Goal: Information Seeking & Learning: Learn about a topic

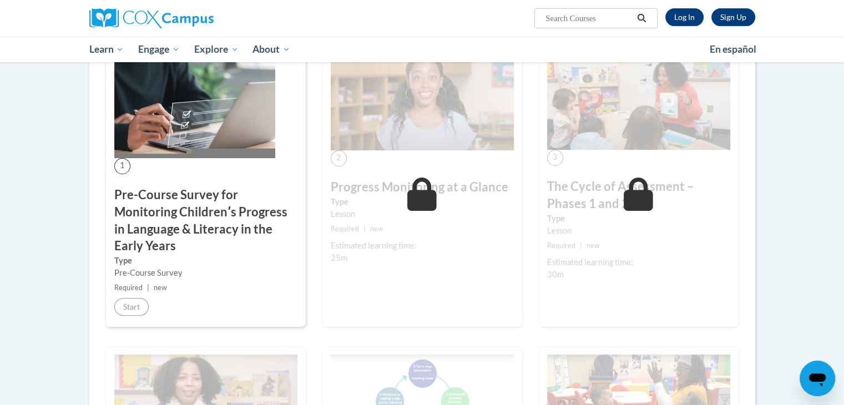
scroll to position [246, 0]
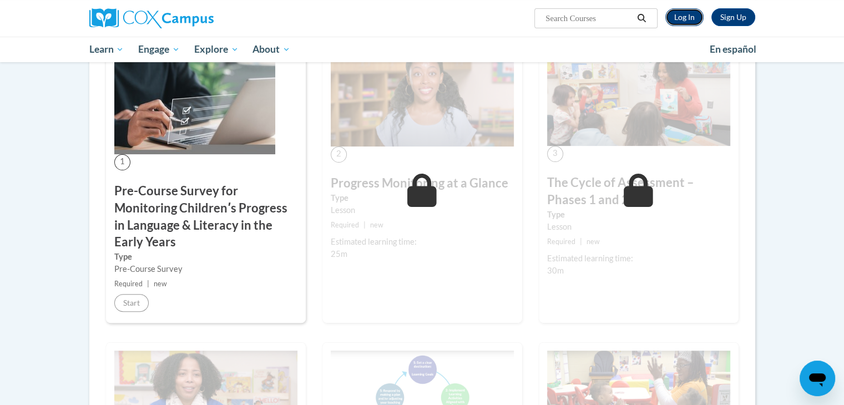
click at [694, 16] on link "Log In" at bounding box center [684, 17] width 38 height 18
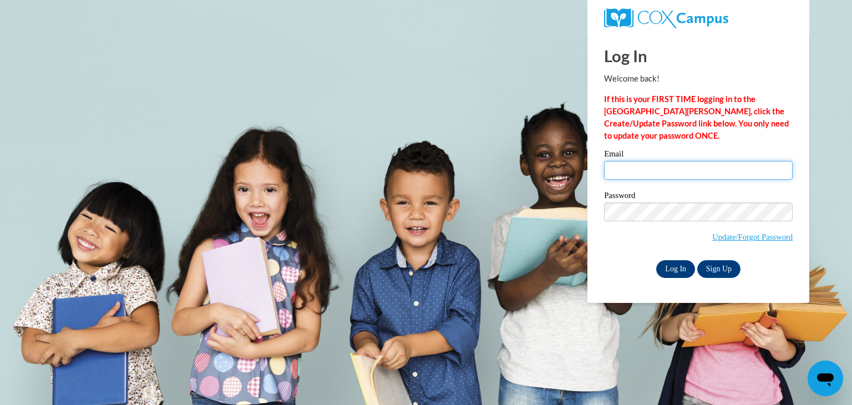
type input "kameshad1995@gmail.com"
click at [684, 273] on input "Log In" at bounding box center [675, 269] width 39 height 18
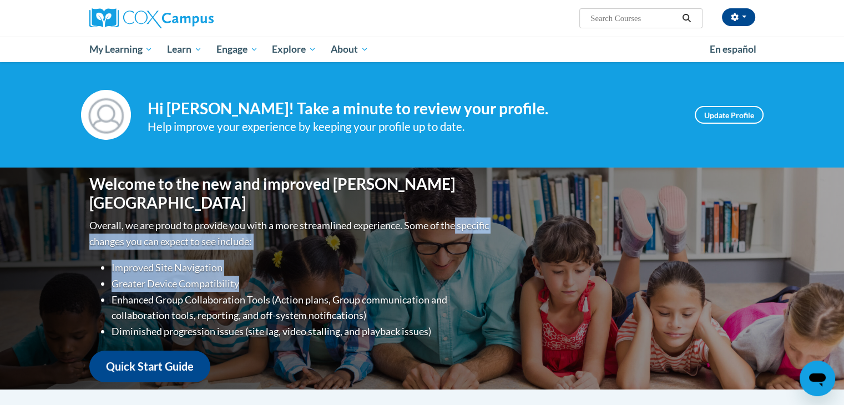
drag, startPoint x: 0, startPoint y: 0, endPoint x: 741, endPoint y: 219, distance: 772.4
click at [741, 219] on div "Welcome to the new and improved Cox Campus Overall, we are proud to provide you…" at bounding box center [422, 279] width 699 height 222
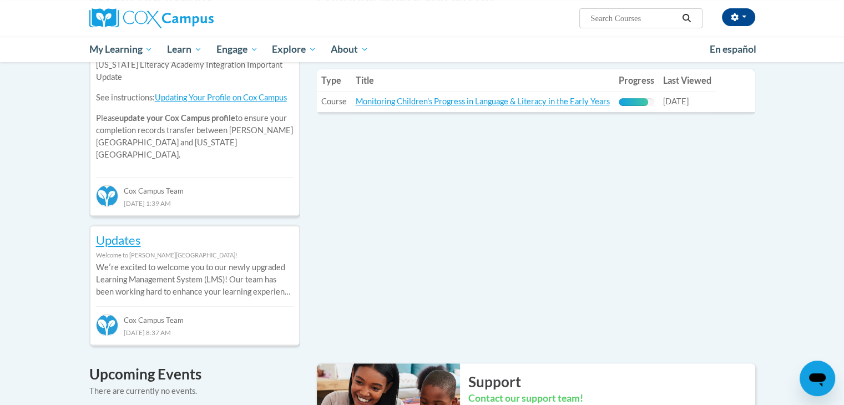
scroll to position [413, 0]
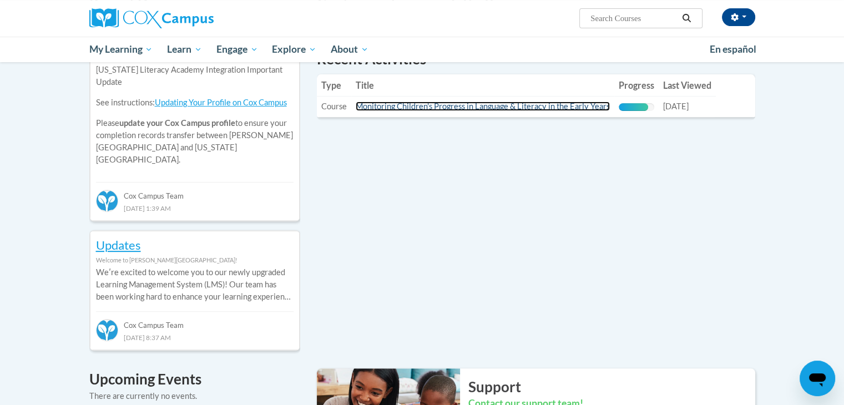
click at [593, 104] on link "Monitoring Children's Progress in Language & Literacy in the Early Years" at bounding box center [483, 106] width 254 height 9
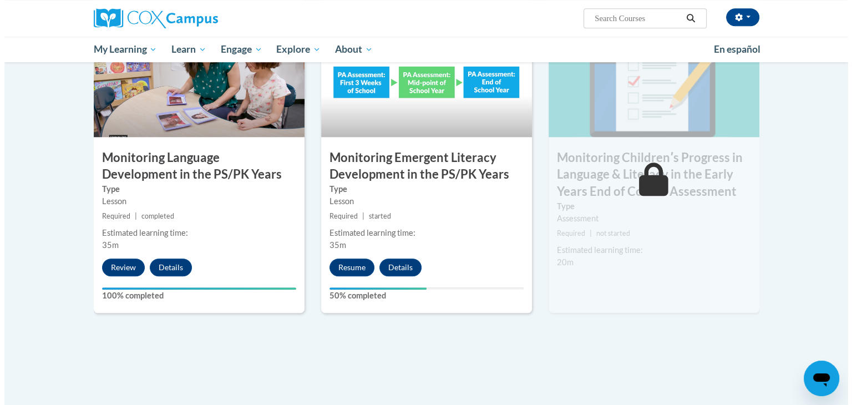
scroll to position [941, 0]
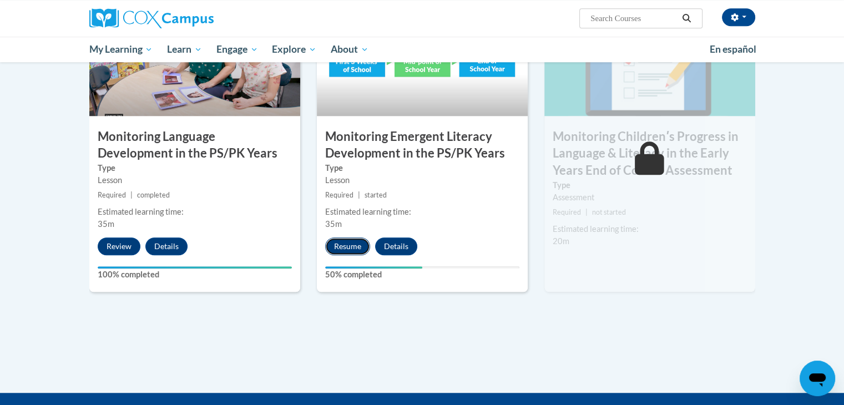
click at [340, 242] on button "Resume" at bounding box center [347, 246] width 45 height 18
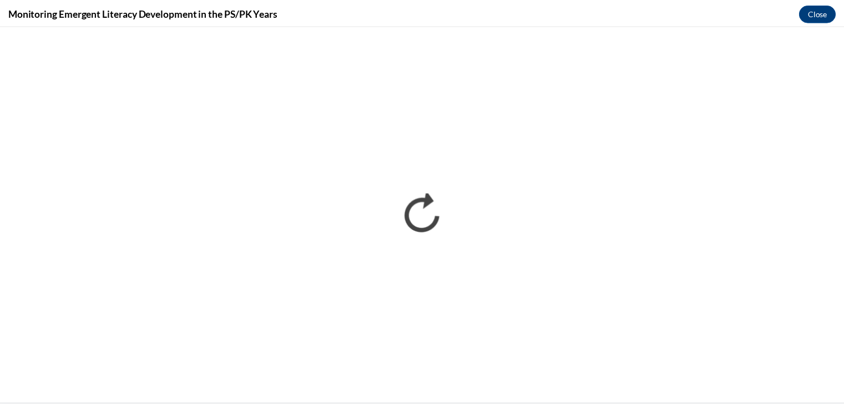
scroll to position [0, 0]
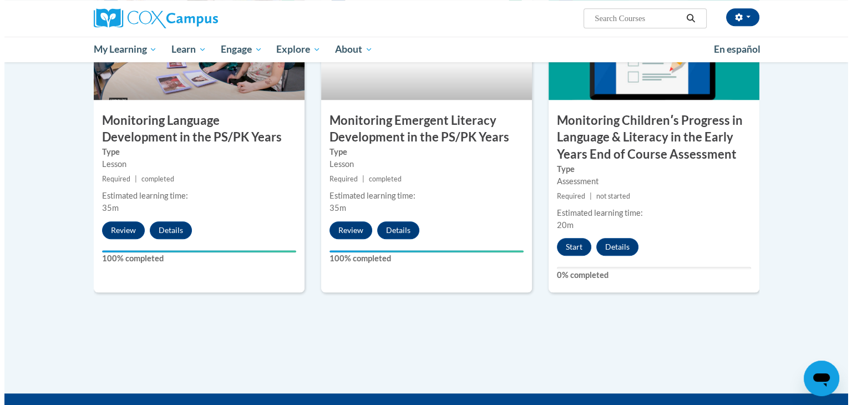
scroll to position [964, 0]
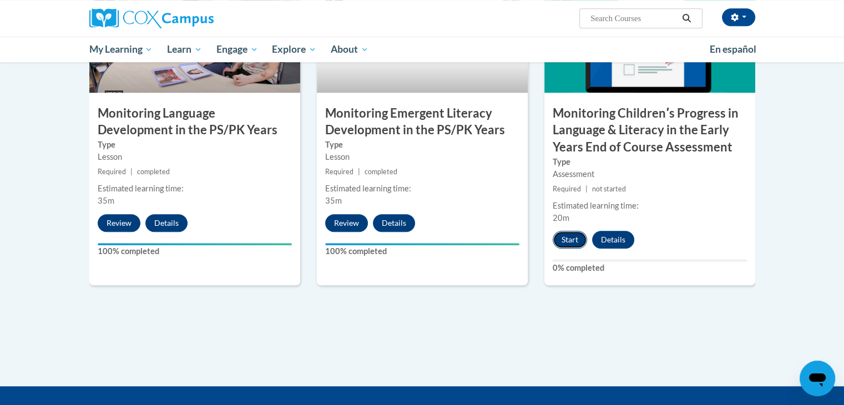
click at [565, 236] on button "Start" at bounding box center [570, 240] width 34 height 18
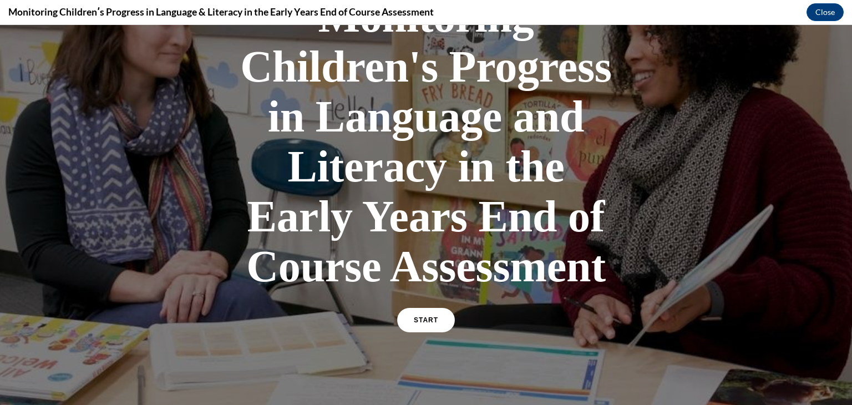
scroll to position [146, 0]
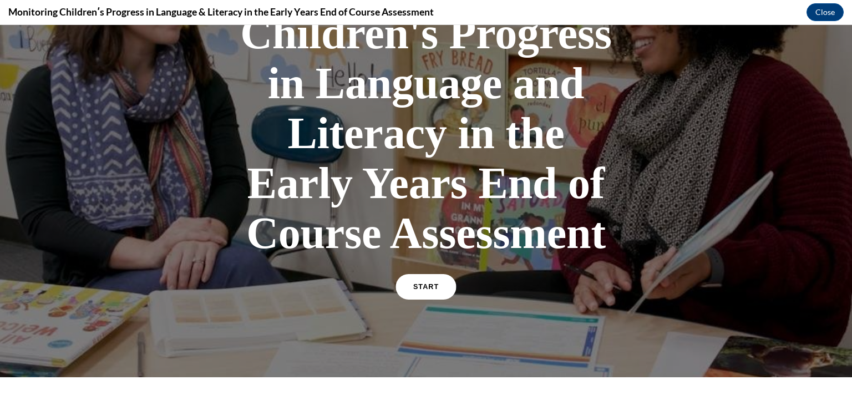
click at [433, 293] on link "START" at bounding box center [426, 287] width 60 height 26
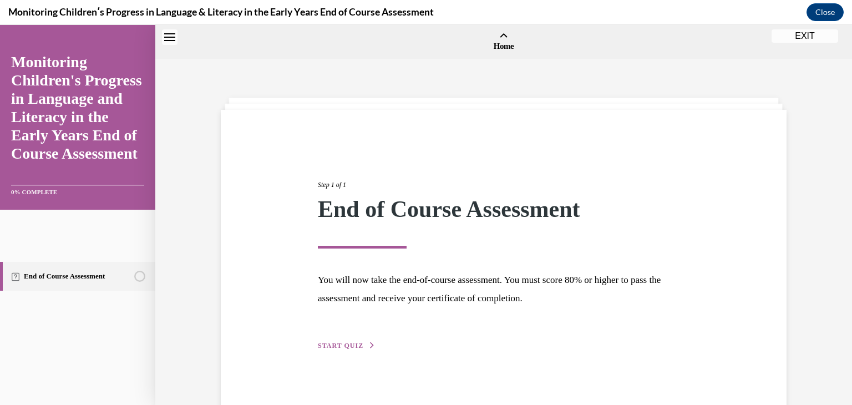
scroll to position [34, 0]
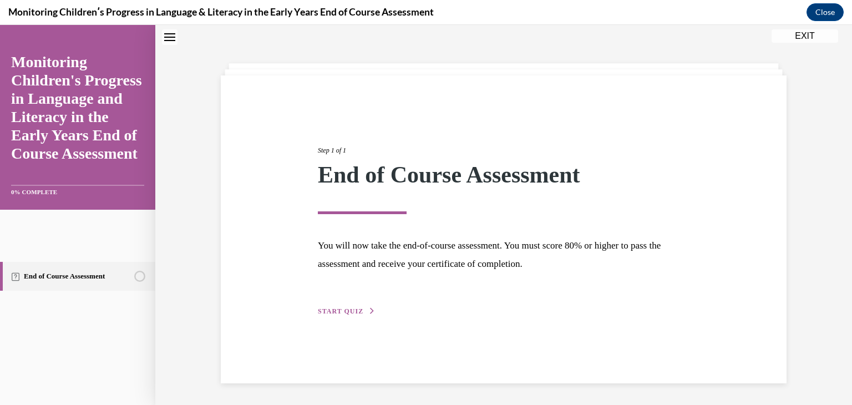
click at [340, 312] on span "START QUIZ" at bounding box center [341, 311] width 46 height 8
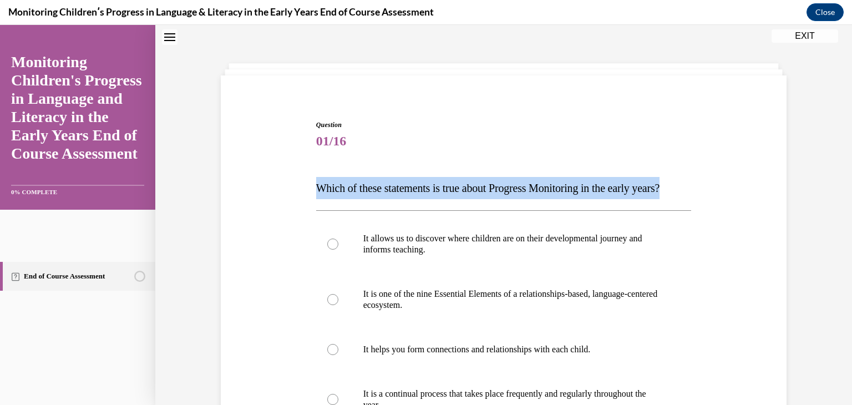
drag, startPoint x: 310, startPoint y: 184, endPoint x: 351, endPoint y: 210, distance: 47.9
click at [351, 210] on div "Question 01/16 Which of these statements is true about Progress Monitoring in t…" at bounding box center [504, 356] width 381 height 506
copy span "Which of these statements is true about Progress Monitoring in the early years?"
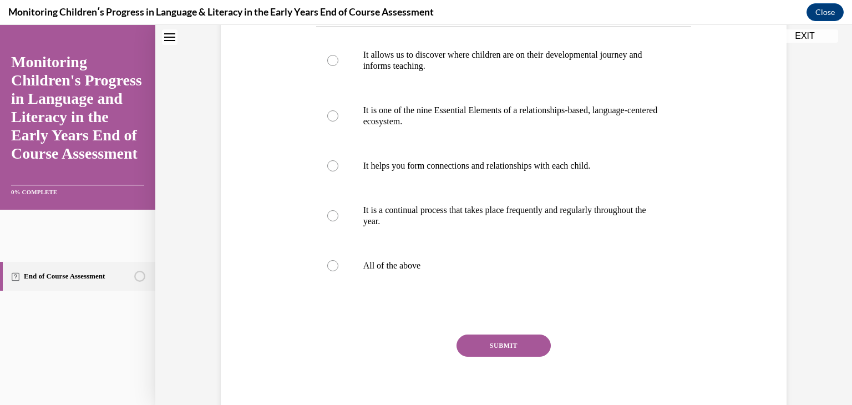
scroll to position [221, 0]
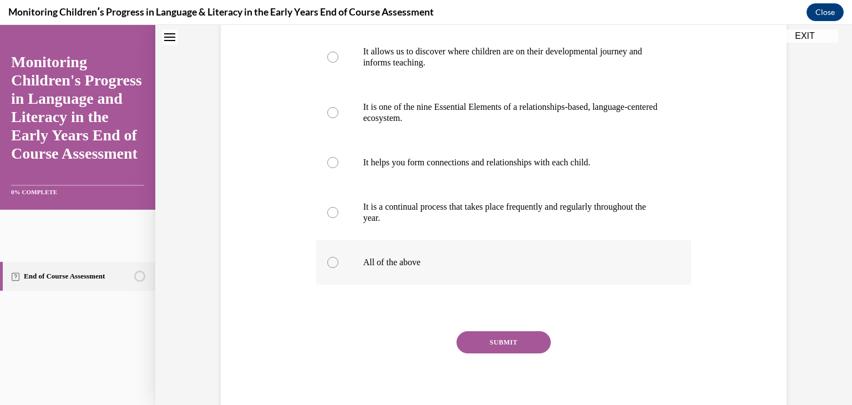
click at [328, 268] on div at bounding box center [332, 262] width 11 height 11
click at [328, 268] on input "All of the above" at bounding box center [332, 262] width 11 height 11
radio input "true"
click at [484, 353] on button "SUBMIT" at bounding box center [504, 342] width 94 height 22
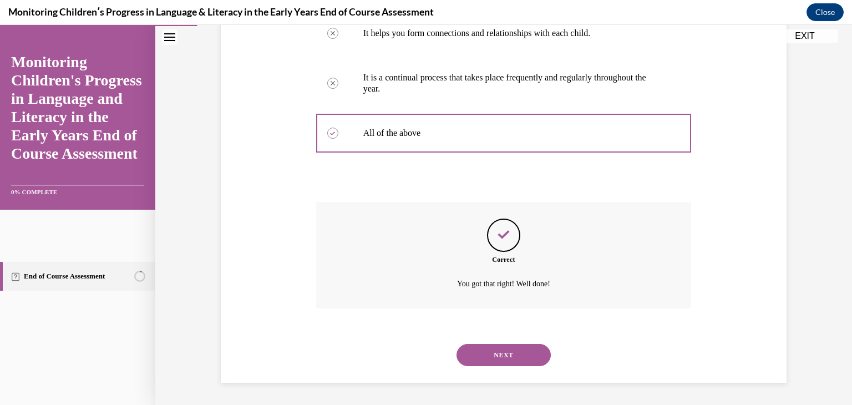
scroll to position [373, 0]
click at [484, 360] on button "NEXT" at bounding box center [504, 355] width 94 height 22
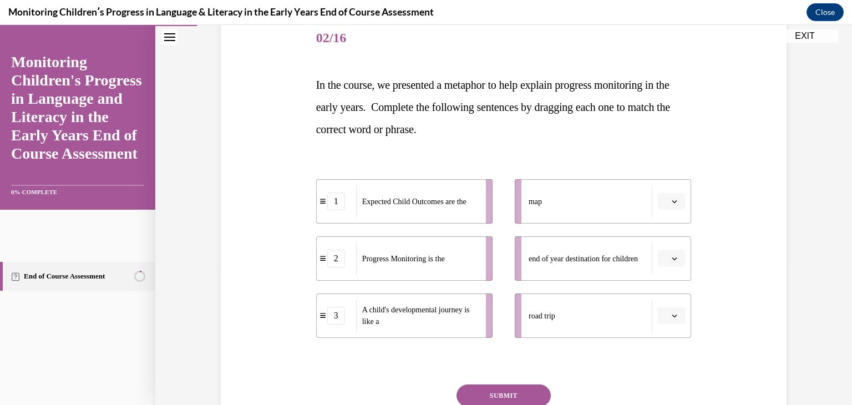
scroll to position [138, 0]
click at [605, 200] on div "map" at bounding box center [591, 201] width 124 height 32
click at [447, 246] on div "Progress Monitoring is the" at bounding box center [417, 258] width 123 height 32
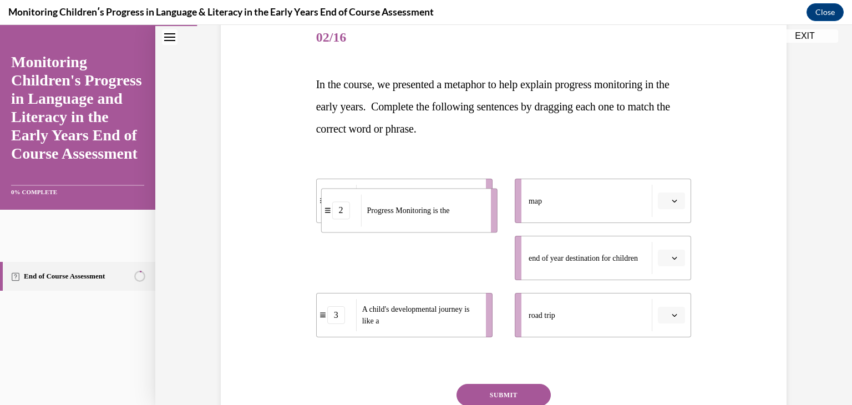
drag, startPoint x: 453, startPoint y: 261, endPoint x: 458, endPoint y: 212, distance: 49.6
click at [458, 212] on div "Progress Monitoring is the" at bounding box center [422, 210] width 123 height 32
drag, startPoint x: 461, startPoint y: 264, endPoint x: 468, endPoint y: 188, distance: 76.4
click at [468, 188] on div "Progress Monitoring is the" at bounding box center [424, 181] width 123 height 32
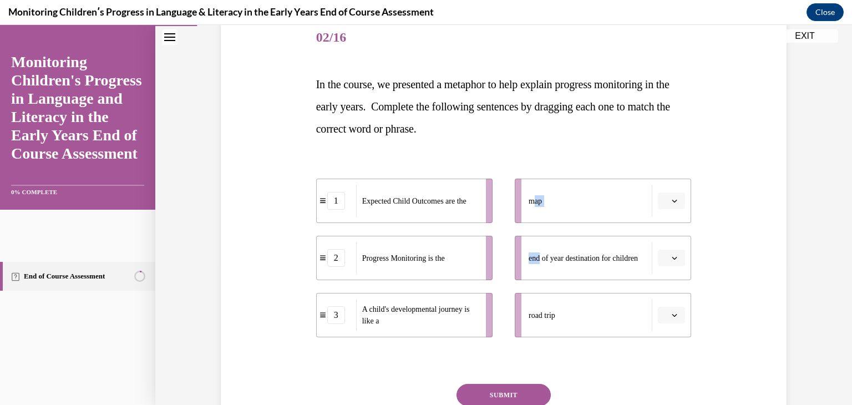
drag, startPoint x: 528, startPoint y: 191, endPoint x: 537, endPoint y: 230, distance: 40.4
click at [537, 230] on ul "map end of year destination for children road trip" at bounding box center [598, 258] width 188 height 159
click at [672, 203] on icon "button" at bounding box center [675, 201] width 6 height 6
click at [666, 268] on div "2" at bounding box center [667, 270] width 28 height 22
click at [659, 314] on button "button" at bounding box center [671, 315] width 27 height 17
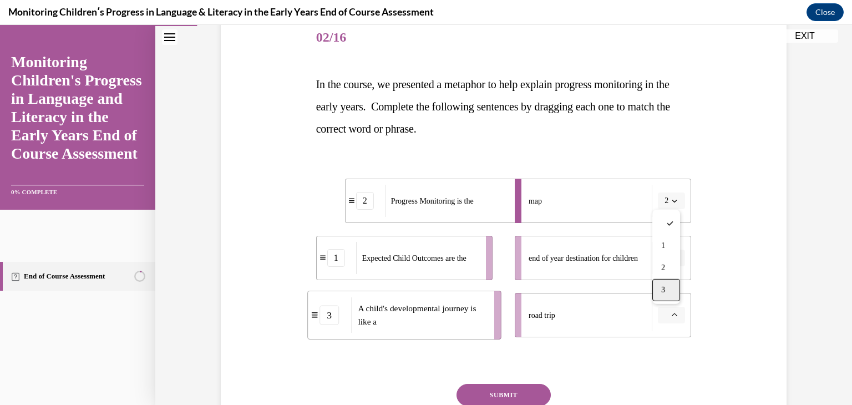
click at [665, 294] on span "3" at bounding box center [663, 290] width 4 height 9
click at [666, 267] on li "end of year destination for children" at bounding box center [603, 258] width 176 height 44
click at [672, 256] on icon "button" at bounding box center [675, 258] width 6 height 6
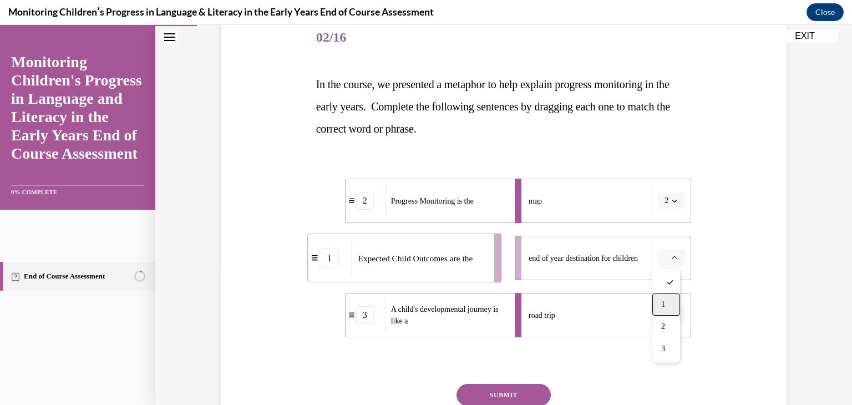
click at [659, 310] on div "1" at bounding box center [667, 305] width 28 height 22
click at [518, 393] on button "SUBMIT" at bounding box center [504, 395] width 94 height 22
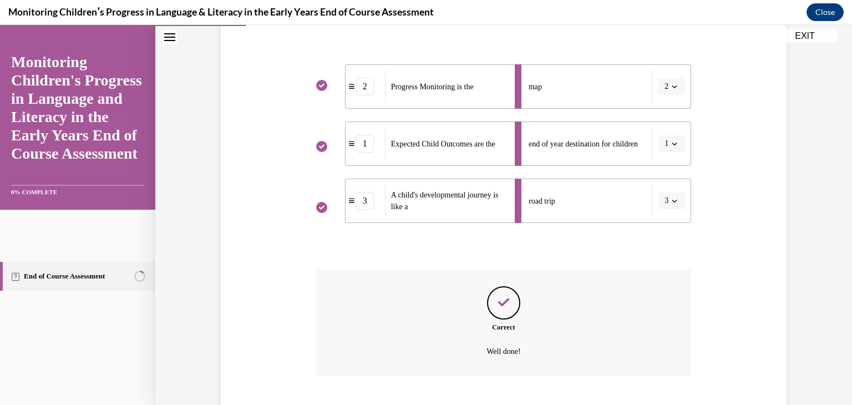
scroll to position [320, 0]
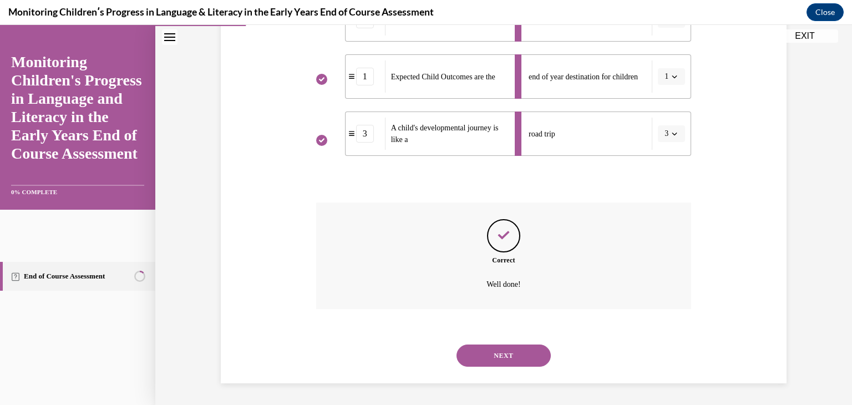
click at [508, 358] on button "NEXT" at bounding box center [504, 356] width 94 height 22
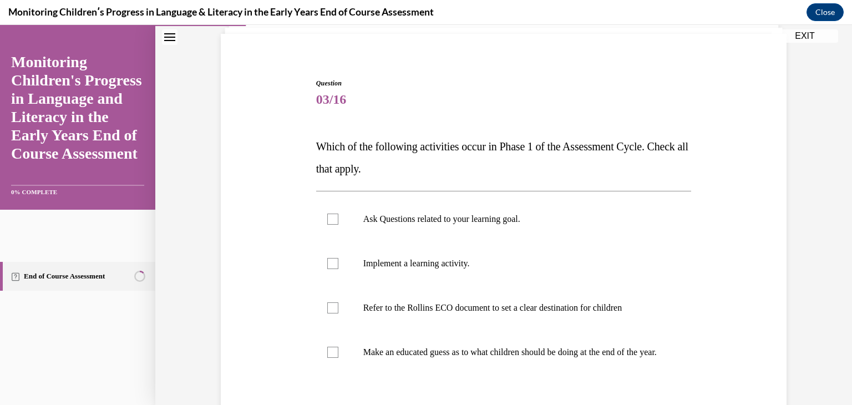
scroll to position [78, 0]
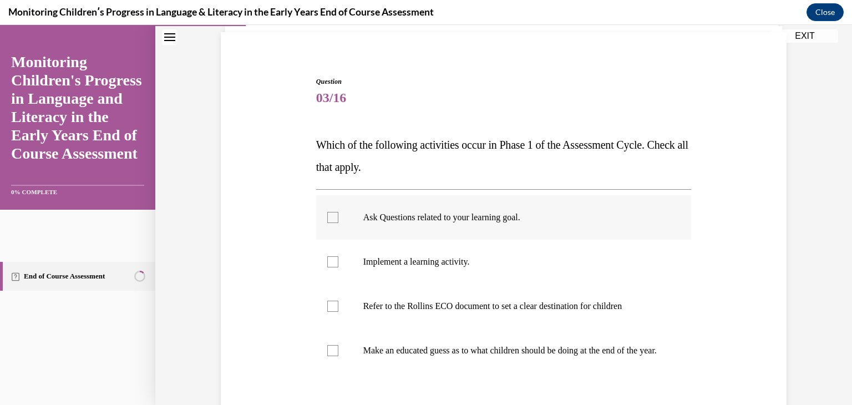
click at [402, 219] on p "Ask Questions related to your learning goal." at bounding box center [513, 217] width 301 height 11
click at [338, 219] on input "Ask Questions related to your learning goal." at bounding box center [332, 217] width 11 height 11
checkbox input "true"
click at [406, 313] on label "Refer to the Rollins ECO document to set a clear destination for children" at bounding box center [504, 306] width 376 height 44
click at [338, 312] on input "Refer to the Rollins ECO document to set a clear destination for children" at bounding box center [332, 306] width 11 height 11
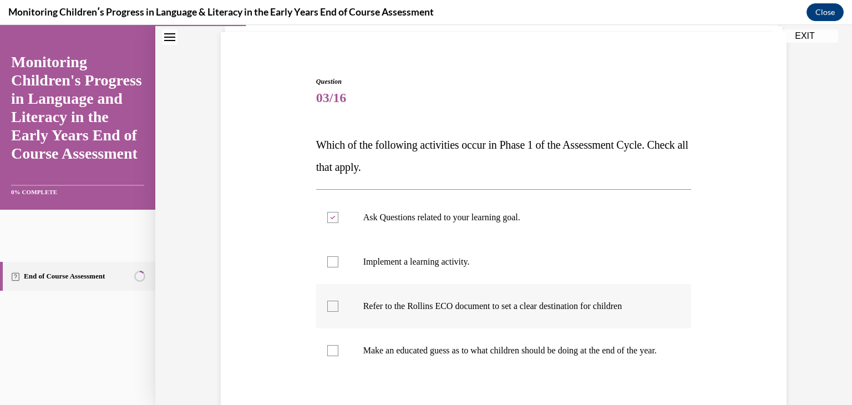
checkbox input "true"
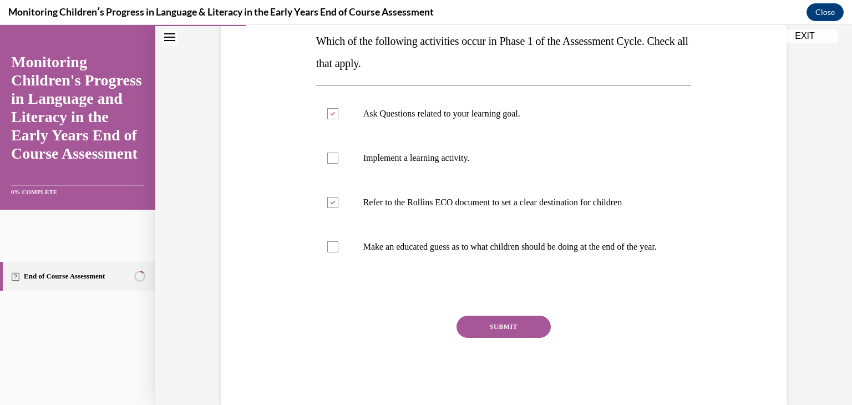
scroll to position [183, 0]
click at [507, 337] on button "SUBMIT" at bounding box center [504, 326] width 94 height 22
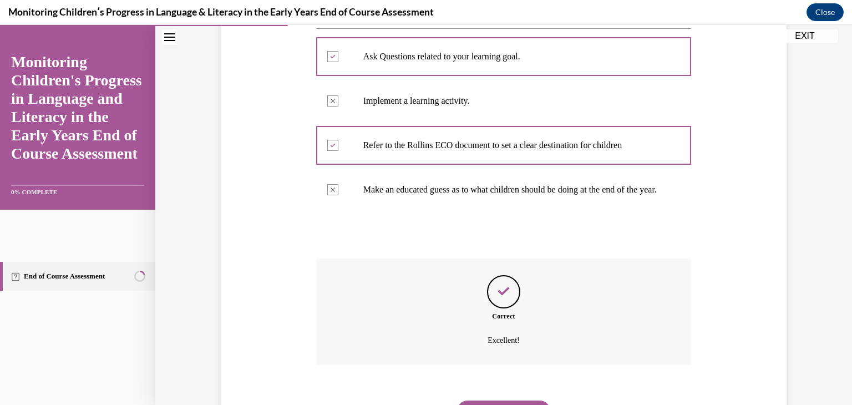
scroll to position [306, 0]
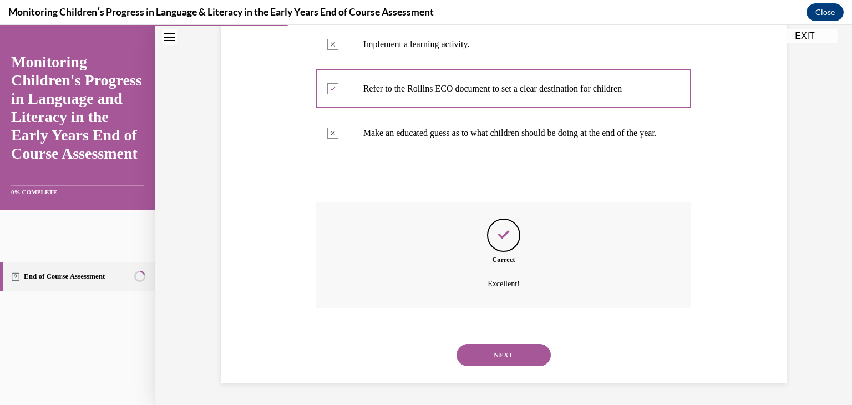
click at [507, 344] on button "NEXT" at bounding box center [504, 355] width 94 height 22
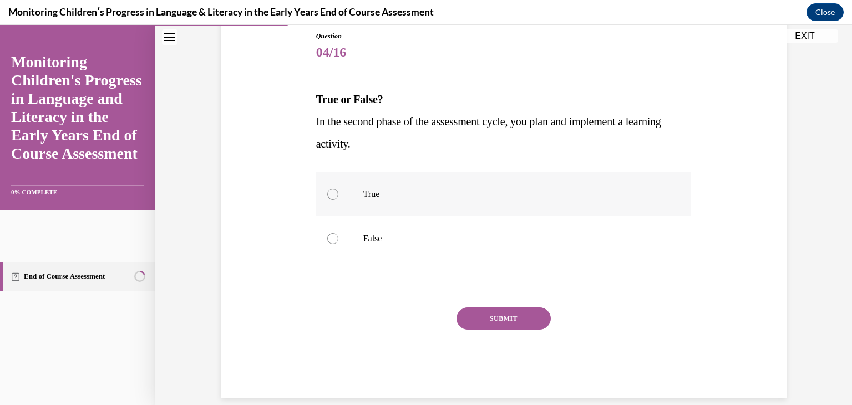
click at [339, 190] on label "True" at bounding box center [504, 194] width 376 height 44
click at [338, 190] on input "True" at bounding box center [332, 194] width 11 height 11
radio input "true"
click at [503, 312] on button "SUBMIT" at bounding box center [504, 318] width 94 height 22
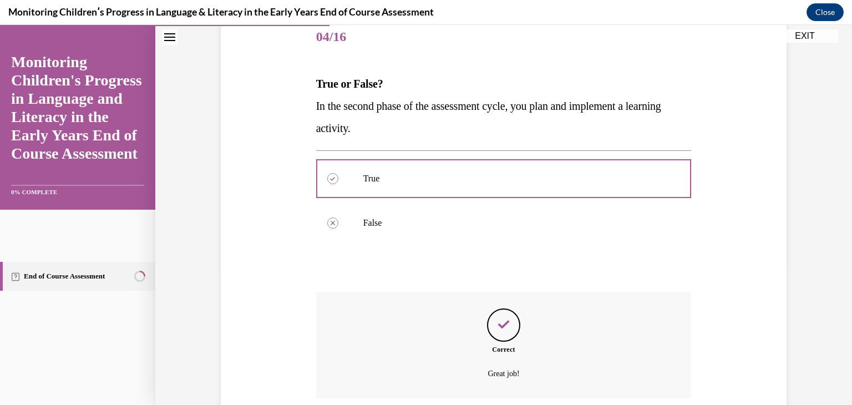
scroll to position [229, 0]
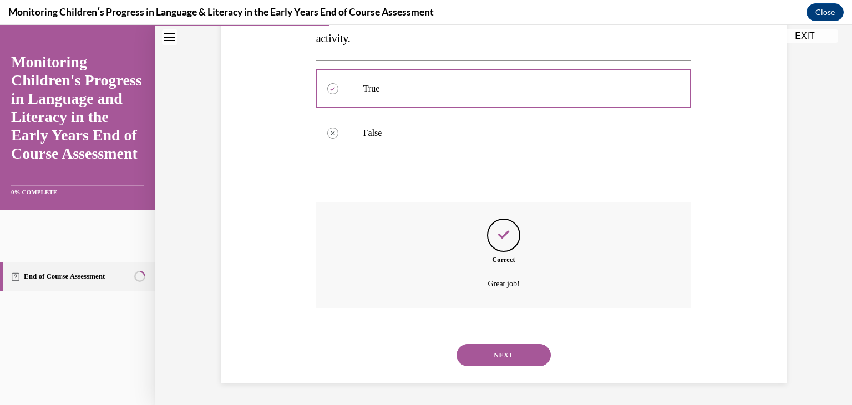
click at [511, 355] on button "NEXT" at bounding box center [504, 355] width 94 height 22
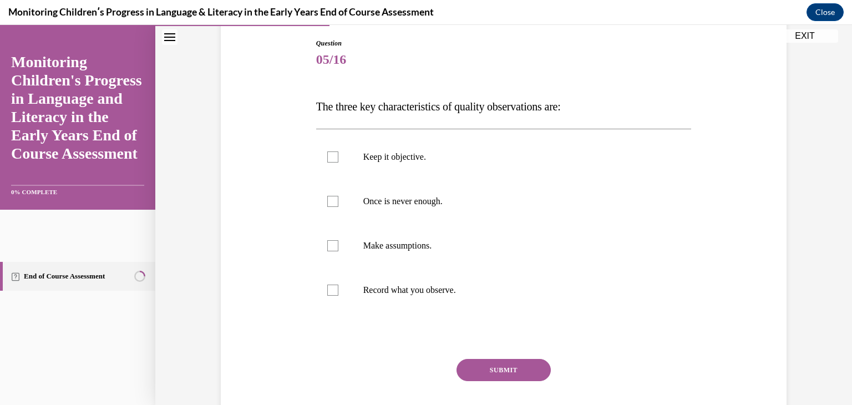
scroll to position [118, 0]
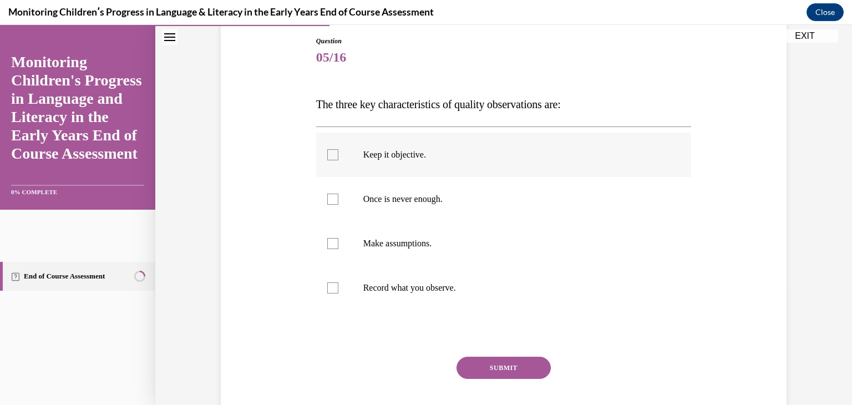
click at [374, 158] on p "Keep it objective." at bounding box center [513, 154] width 301 height 11
click at [338, 158] on input "Keep it objective." at bounding box center [332, 154] width 11 height 11
checkbox input "true"
click at [382, 206] on label "Once is never enough." at bounding box center [504, 199] width 376 height 44
click at [338, 205] on input "Once is never enough." at bounding box center [332, 199] width 11 height 11
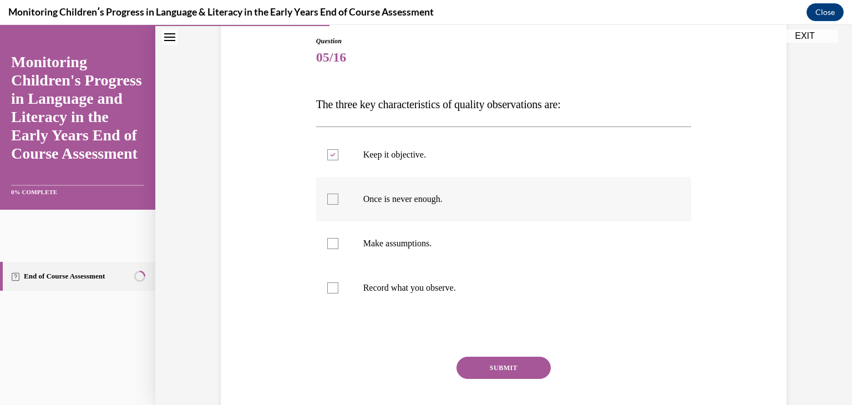
checkbox input "true"
click at [403, 287] on p "Record what you observe." at bounding box center [513, 287] width 301 height 11
click at [338, 287] on input "Record what you observe." at bounding box center [332, 287] width 11 height 11
checkbox input "true"
click at [507, 365] on button "SUBMIT" at bounding box center [504, 368] width 94 height 22
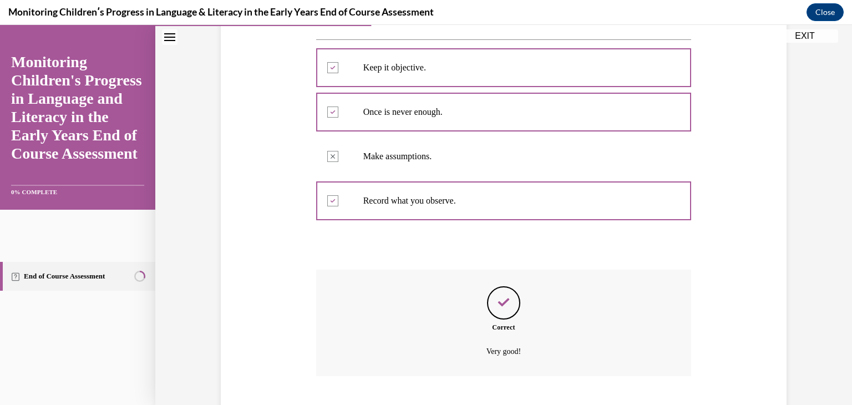
scroll to position [273, 0]
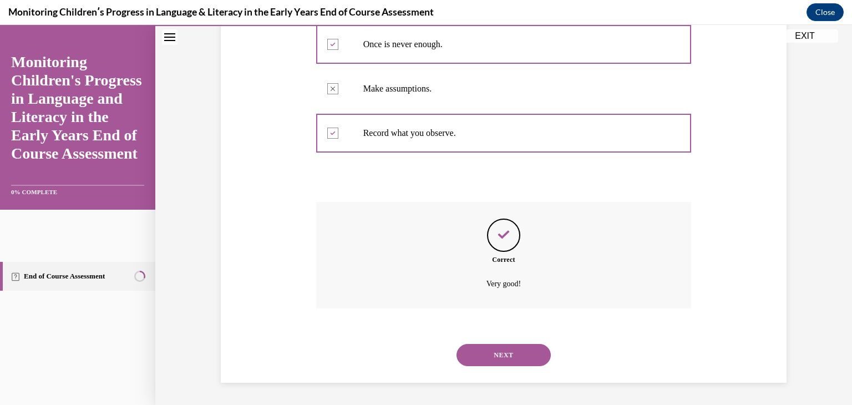
click at [507, 365] on button "NEXT" at bounding box center [504, 355] width 94 height 22
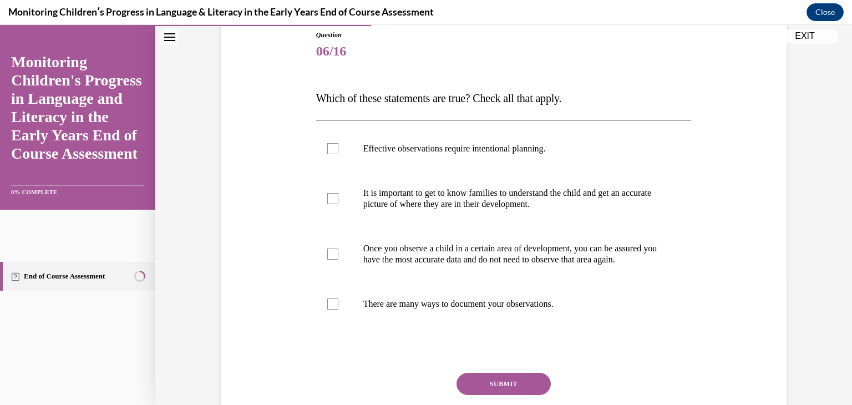
scroll to position [129, 0]
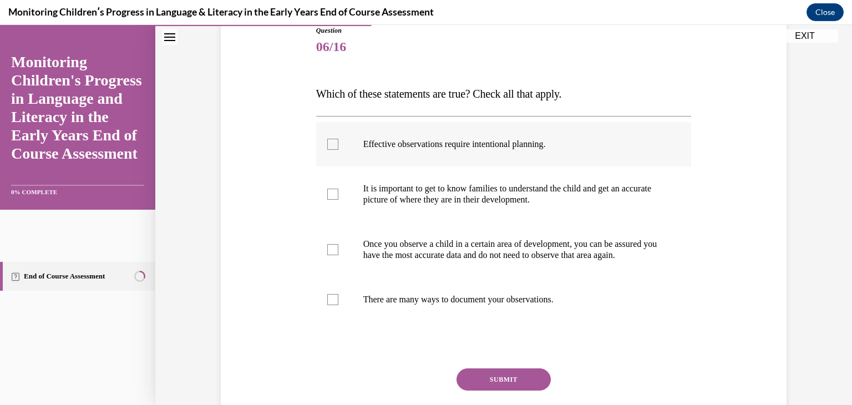
click at [437, 140] on p "Effective observations require intentional planning." at bounding box center [513, 144] width 301 height 11
click at [338, 140] on input "Effective observations require intentional planning." at bounding box center [332, 144] width 11 height 11
checkbox input "true"
click at [453, 188] on p "It is important to get to know families to understand the child and get an accu…" at bounding box center [513, 194] width 301 height 22
click at [338, 189] on input "It is important to get to know families to understand the child and get an accu…" at bounding box center [332, 194] width 11 height 11
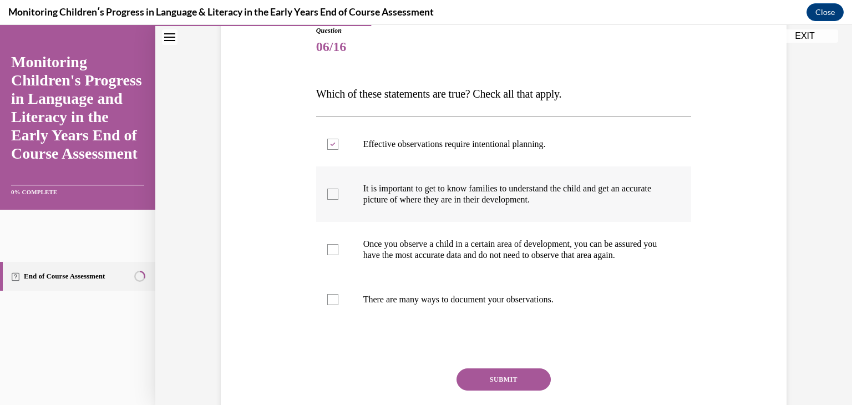
checkbox input "true"
click at [446, 305] on p "There are many ways to document your observations." at bounding box center [513, 299] width 301 height 11
click at [338, 305] on input "There are many ways to document your observations." at bounding box center [332, 299] width 11 height 11
checkbox input "true"
click at [478, 391] on button "SUBMIT" at bounding box center [504, 379] width 94 height 22
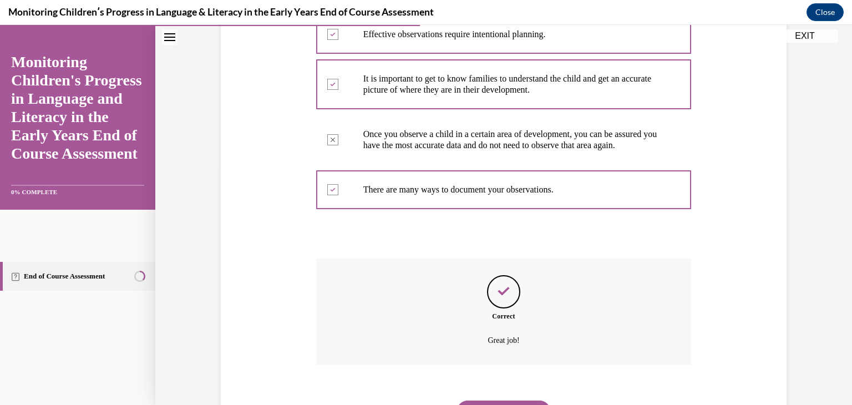
scroll to position [306, 0]
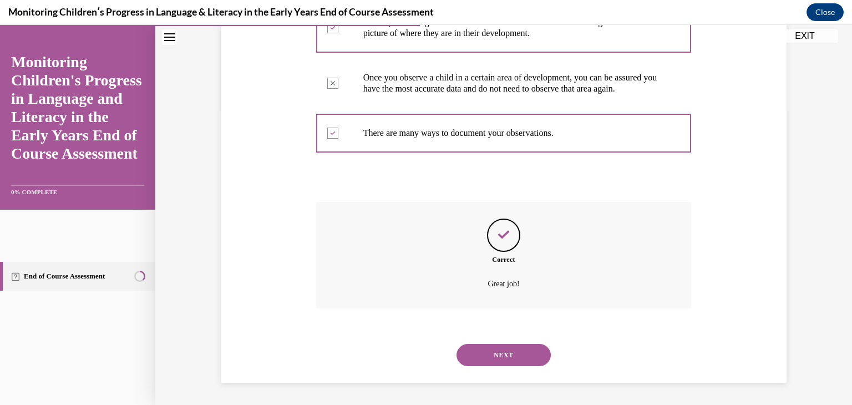
click at [485, 353] on button "NEXT" at bounding box center [504, 355] width 94 height 22
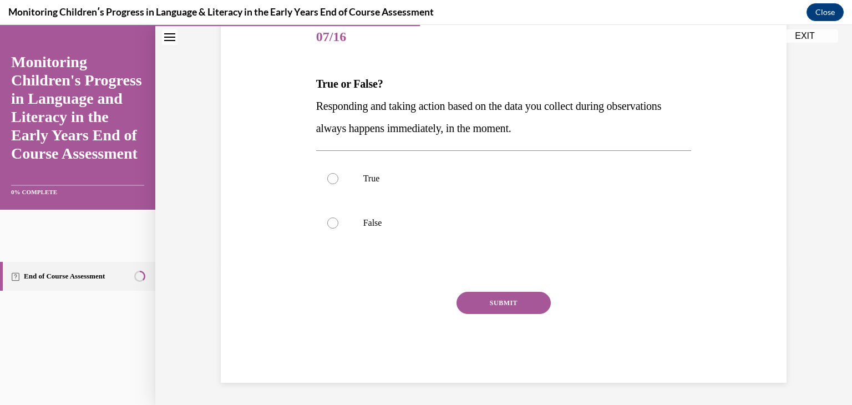
scroll to position [123, 0]
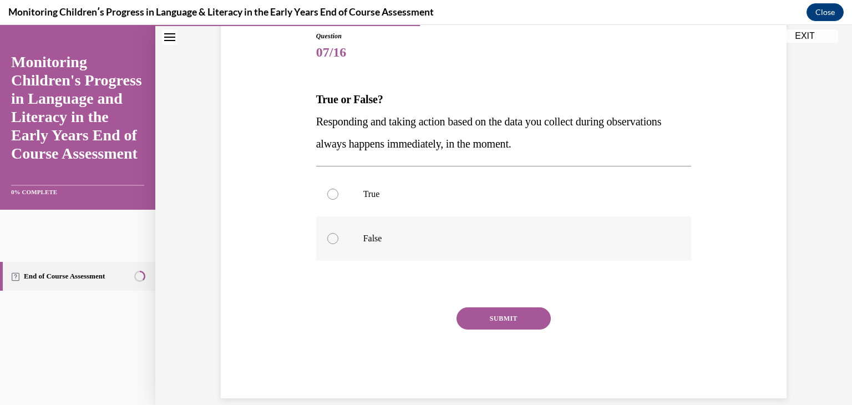
click at [371, 245] on label "False" at bounding box center [504, 238] width 376 height 44
click at [338, 244] on input "False" at bounding box center [332, 238] width 11 height 11
radio input "true"
click at [480, 316] on button "SUBMIT" at bounding box center [504, 318] width 94 height 22
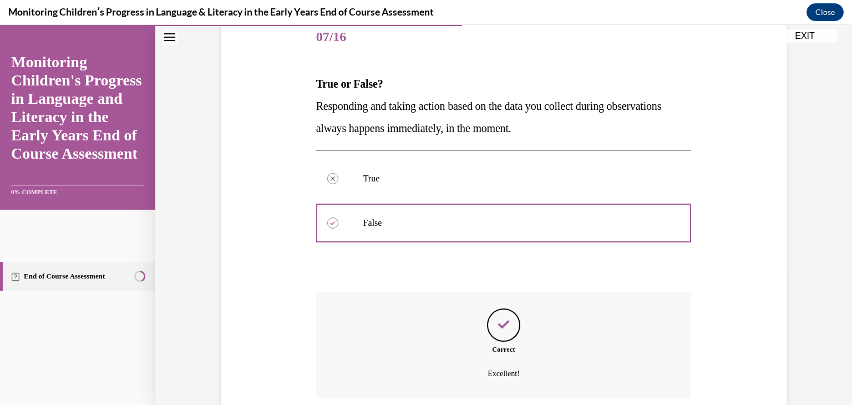
scroll to position [229, 0]
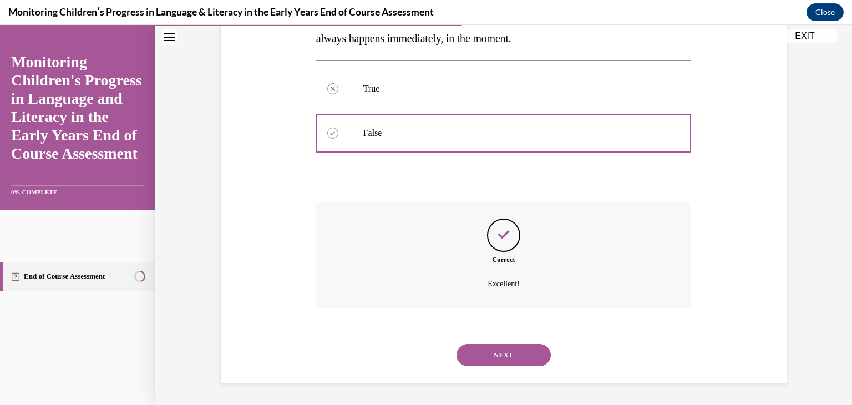
click at [505, 351] on button "NEXT" at bounding box center [504, 355] width 94 height 22
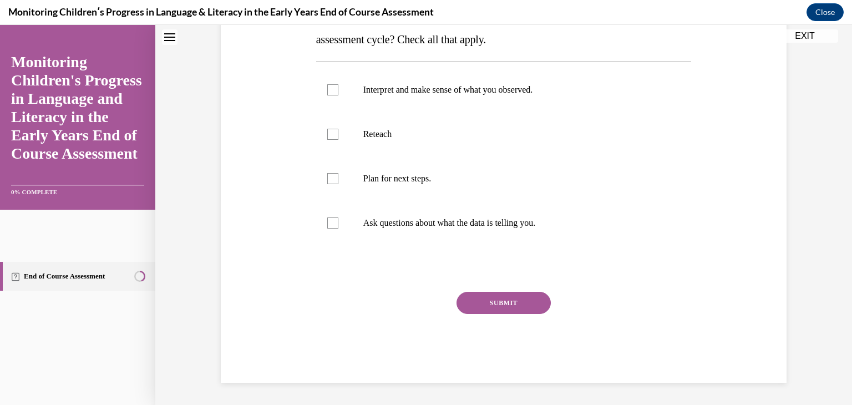
scroll to position [0, 0]
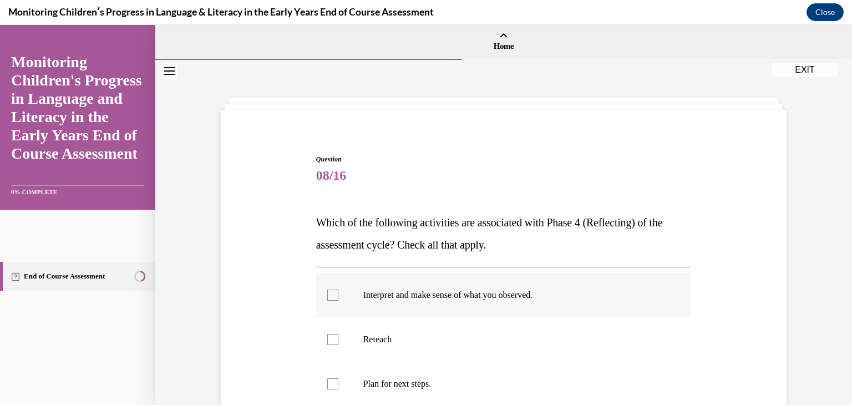
click at [486, 302] on label "Interpret and make sense of what you observed." at bounding box center [504, 295] width 376 height 44
click at [338, 301] on input "Interpret and make sense of what you observed." at bounding box center [332, 295] width 11 height 11
checkbox input "true"
click at [461, 335] on p "Reteach" at bounding box center [513, 339] width 301 height 11
click at [338, 335] on input "Reteach" at bounding box center [332, 339] width 11 height 11
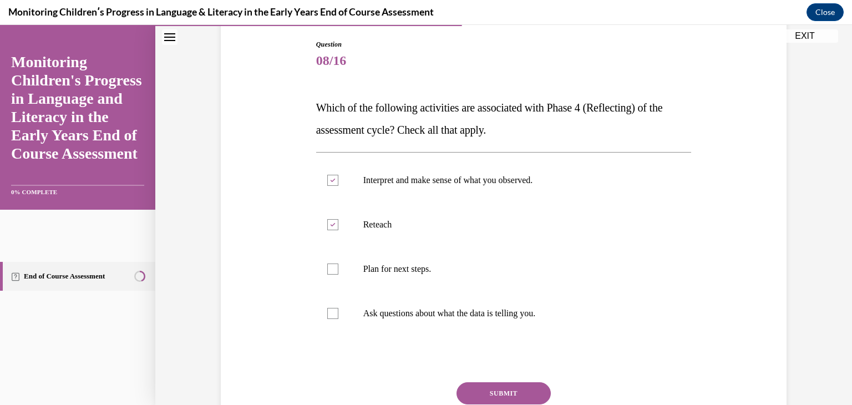
scroll to position [118, 0]
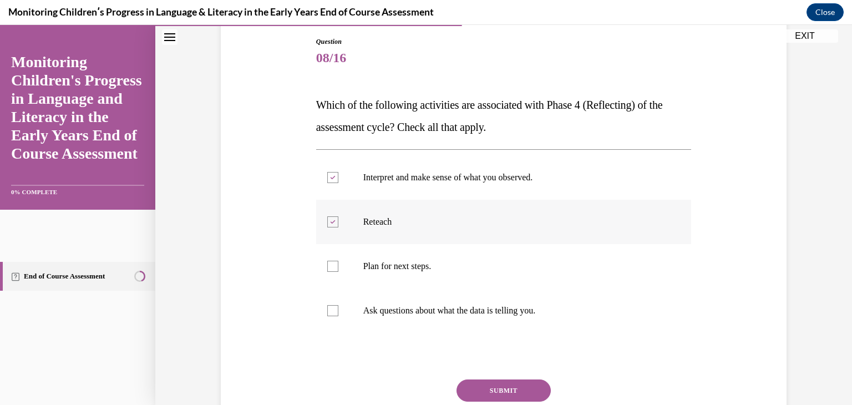
click at [327, 219] on div at bounding box center [332, 221] width 11 height 11
click at [327, 219] on input "Reteach" at bounding box center [332, 221] width 11 height 11
checkbox input "false"
click at [328, 314] on div at bounding box center [332, 310] width 11 height 11
click at [328, 314] on input "Ask questions about what the data is telling you." at bounding box center [332, 310] width 11 height 11
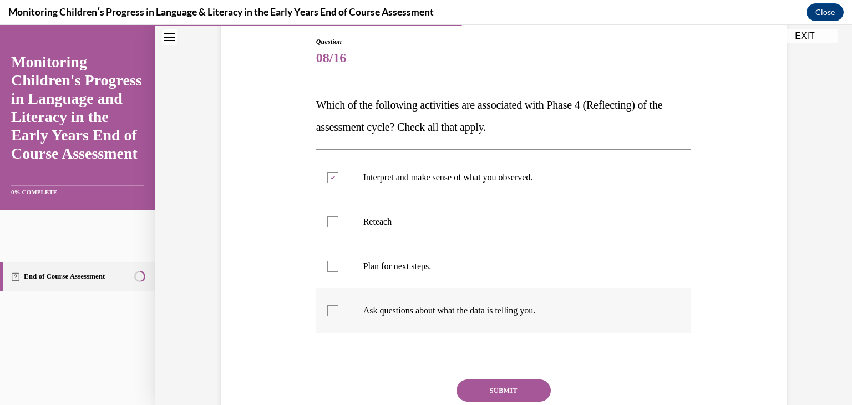
checkbox input "true"
click at [479, 391] on button "SUBMIT" at bounding box center [504, 391] width 94 height 22
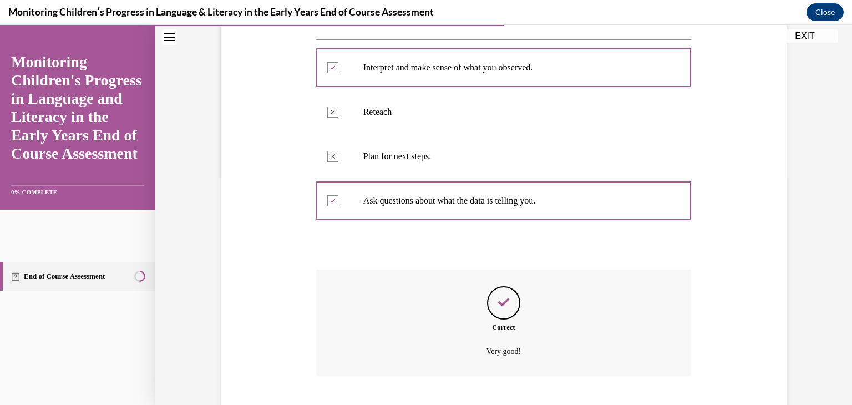
scroll to position [295, 0]
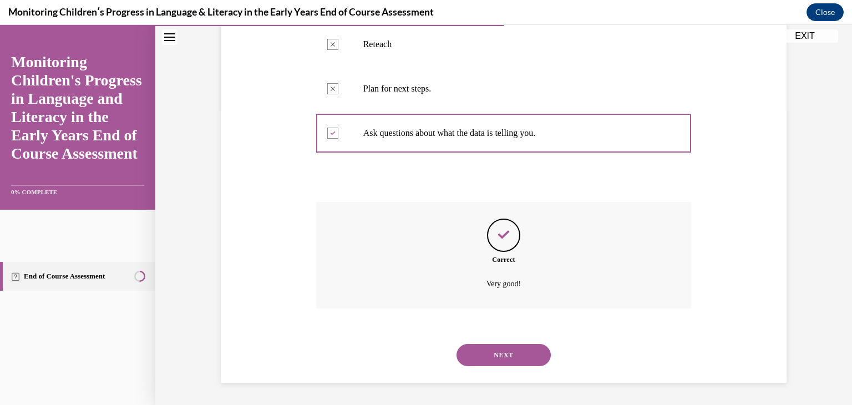
click at [514, 353] on button "NEXT" at bounding box center [504, 355] width 94 height 22
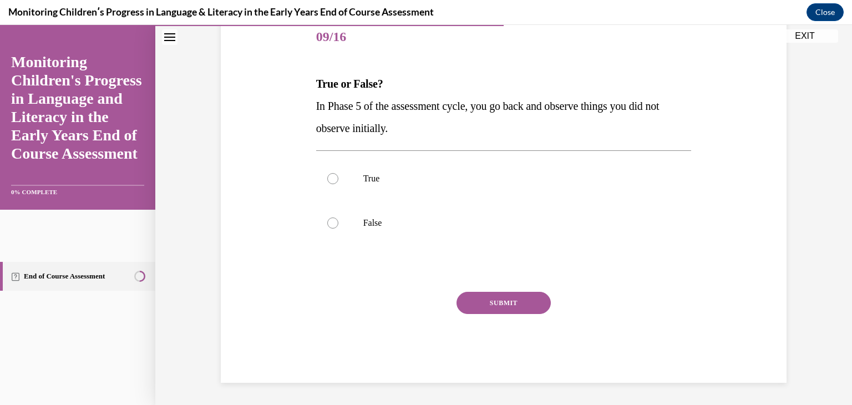
scroll to position [123, 0]
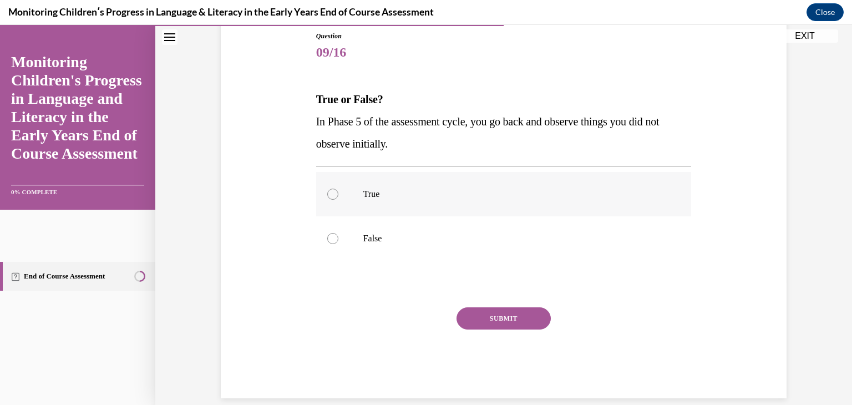
click at [332, 187] on label "True" at bounding box center [504, 194] width 376 height 44
click at [332, 189] on input "True" at bounding box center [332, 194] width 11 height 11
radio input "true"
click at [353, 240] on label "False" at bounding box center [504, 238] width 376 height 44
click at [338, 240] on input "False" at bounding box center [332, 238] width 11 height 11
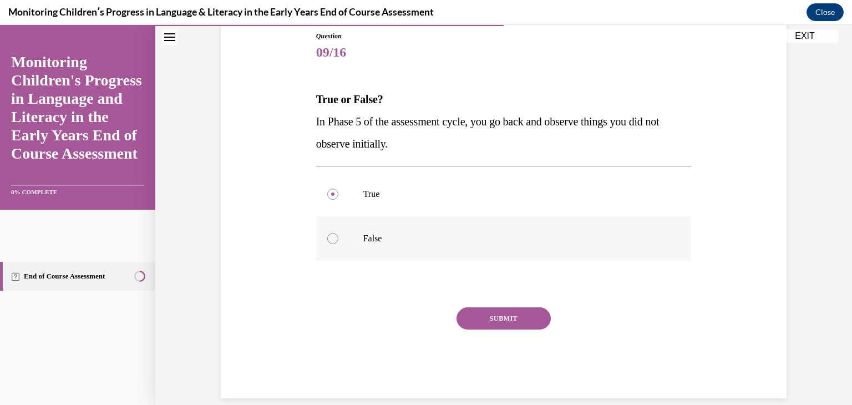
radio input "true"
click at [475, 319] on button "SUBMIT" at bounding box center [504, 318] width 94 height 22
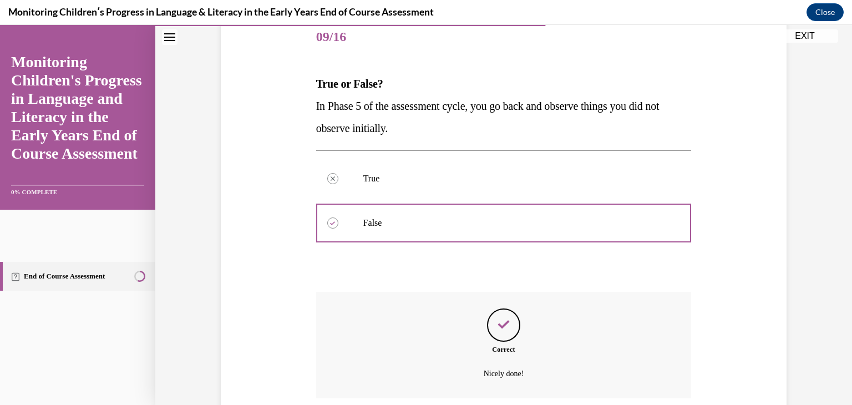
scroll to position [229, 0]
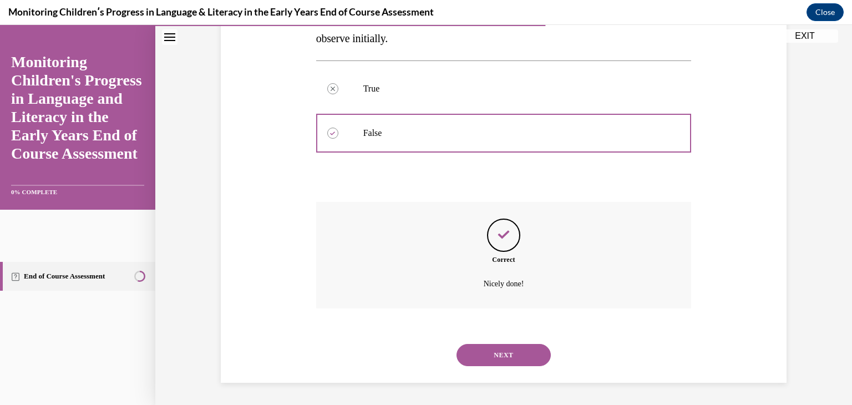
click at [486, 349] on button "NEXT" at bounding box center [504, 355] width 94 height 22
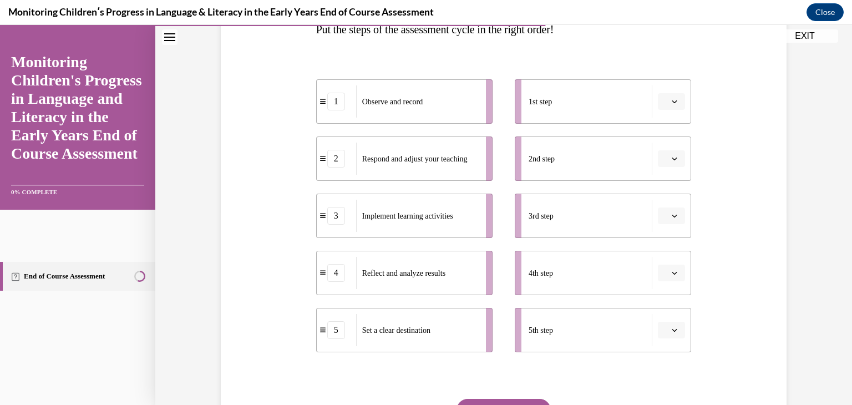
scroll to position [194, 0]
click at [665, 113] on li "1st step" at bounding box center [603, 100] width 176 height 44
click at [665, 96] on span "Please select an option" at bounding box center [667, 100] width 4 height 11
click at [668, 240] on div "5" at bounding box center [667, 236] width 28 height 22
click at [659, 152] on button "button" at bounding box center [671, 157] width 27 height 17
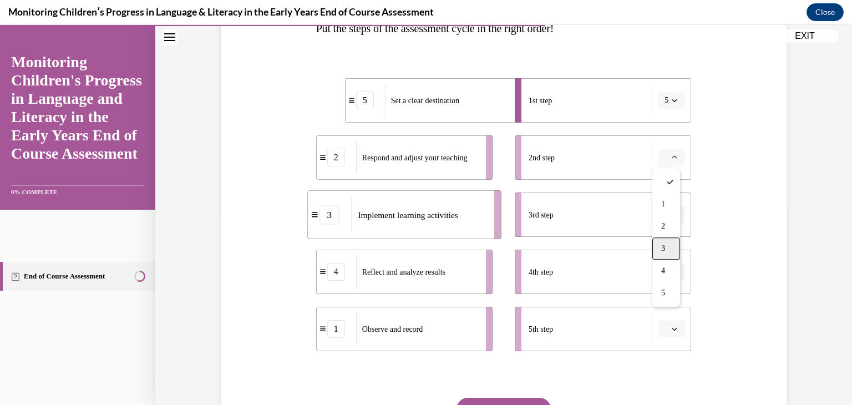
click at [675, 238] on div "3" at bounding box center [667, 248] width 28 height 22
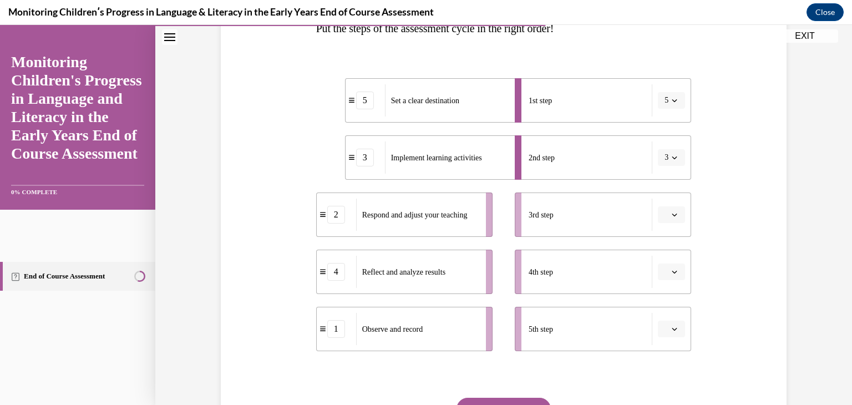
click at [665, 216] on span "Please select an option" at bounding box center [667, 214] width 4 height 11
click at [661, 258] on span "1" at bounding box center [663, 261] width 4 height 9
click at [674, 277] on button "button" at bounding box center [671, 272] width 27 height 17
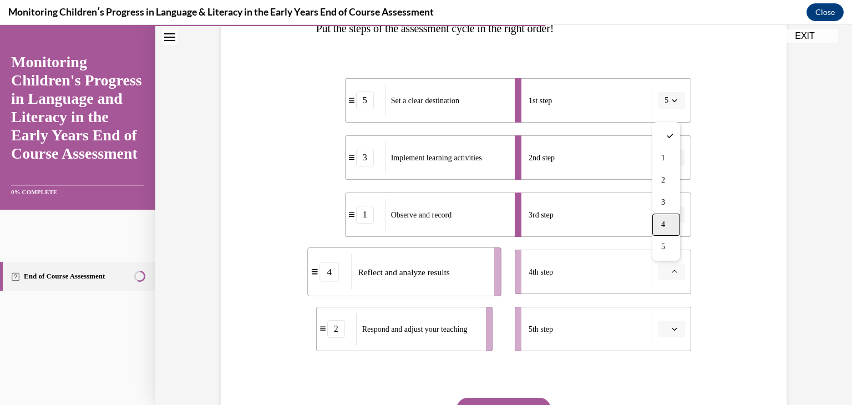
click at [673, 226] on div "4" at bounding box center [667, 225] width 28 height 22
click at [672, 327] on icon "button" at bounding box center [675, 329] width 6 height 6
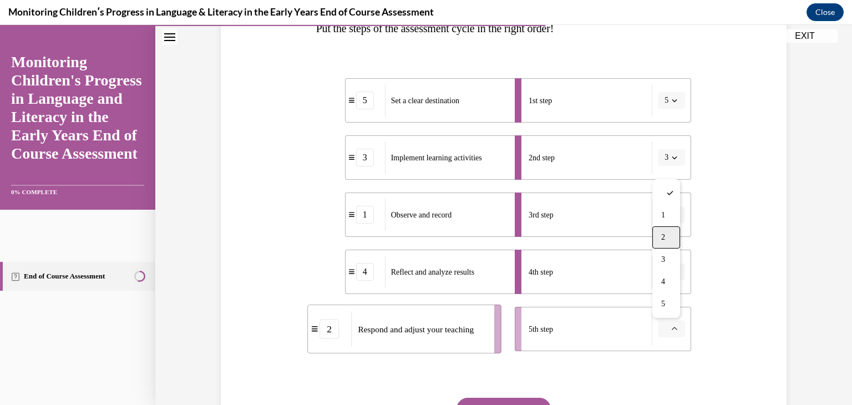
click at [669, 240] on div "2" at bounding box center [667, 237] width 28 height 22
click at [524, 403] on button "SUBMIT" at bounding box center [504, 409] width 94 height 22
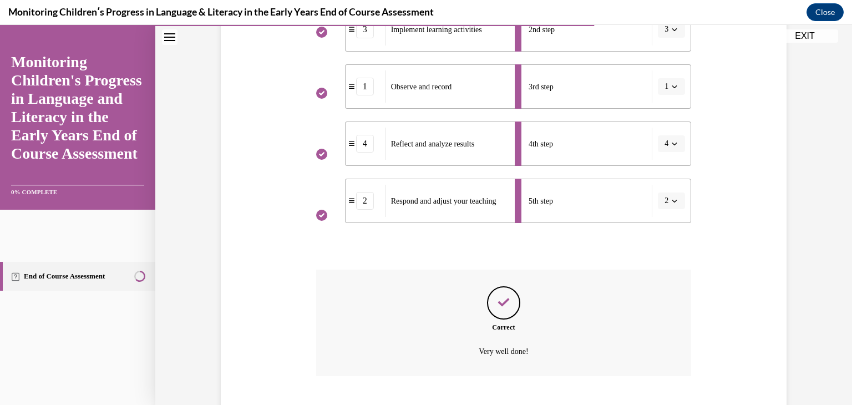
scroll to position [390, 0]
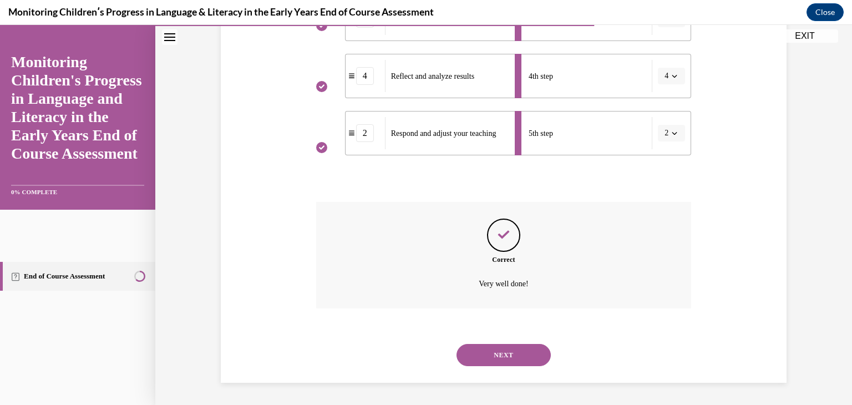
click at [491, 356] on button "NEXT" at bounding box center [504, 355] width 94 height 22
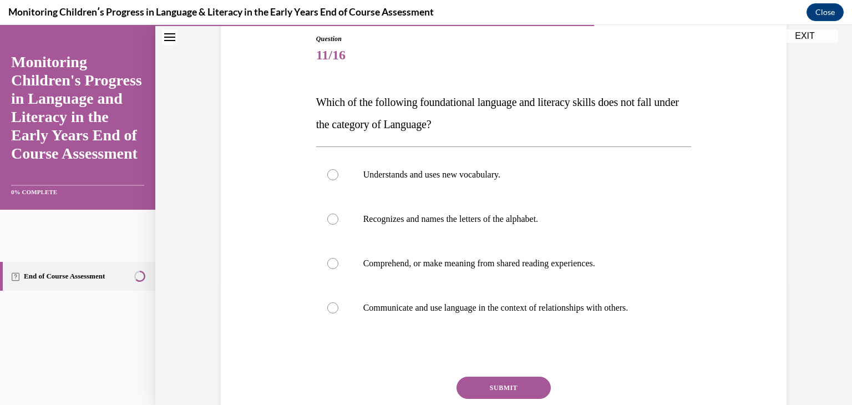
scroll to position [128, 0]
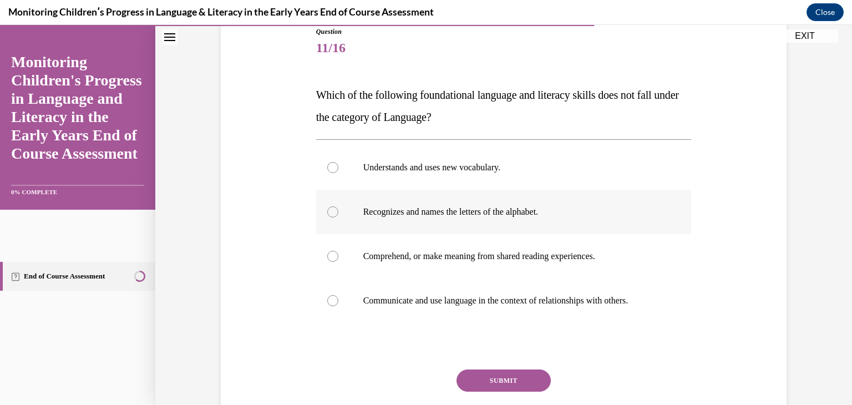
click at [342, 211] on label "Recognizes and names the letters of the alphabet." at bounding box center [504, 212] width 376 height 44
click at [338, 211] on input "Recognizes and names the letters of the alphabet." at bounding box center [332, 211] width 11 height 11
radio input "true"
click at [497, 380] on button "SUBMIT" at bounding box center [504, 381] width 94 height 22
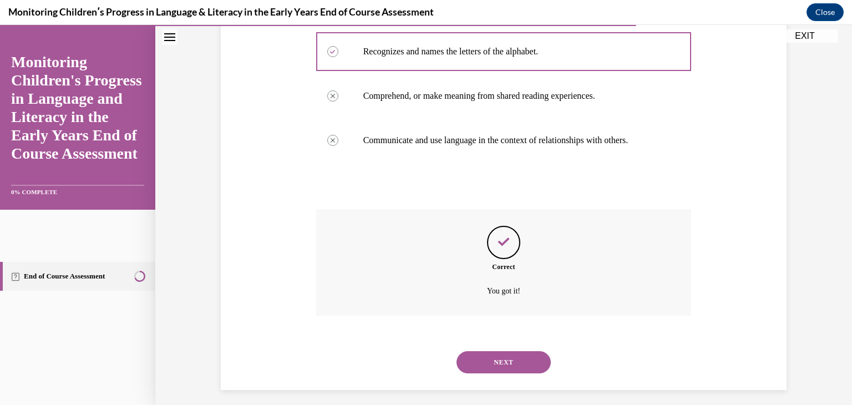
scroll to position [295, 0]
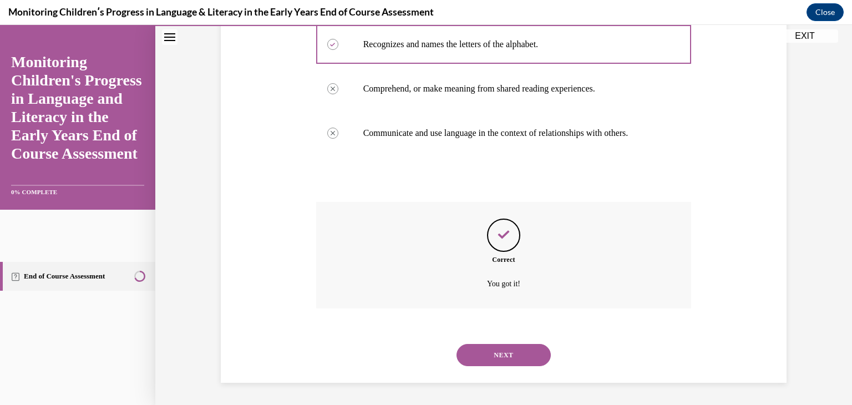
click at [491, 348] on button "NEXT" at bounding box center [504, 355] width 94 height 22
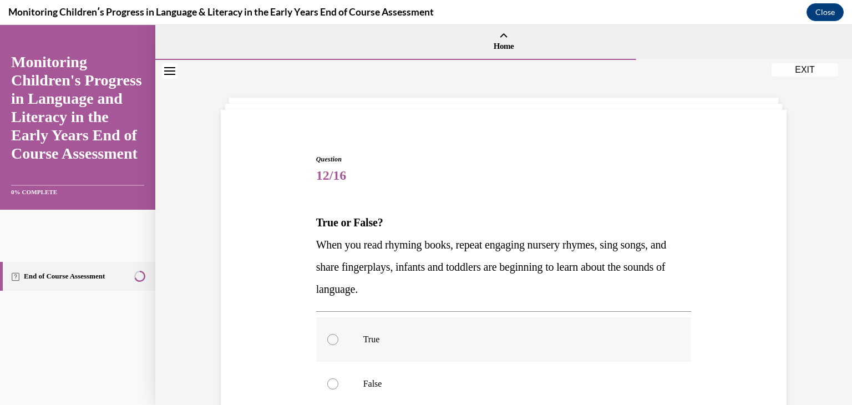
click at [420, 337] on p "True" at bounding box center [513, 339] width 301 height 11
click at [338, 337] on input "True" at bounding box center [332, 339] width 11 height 11
radio input "true"
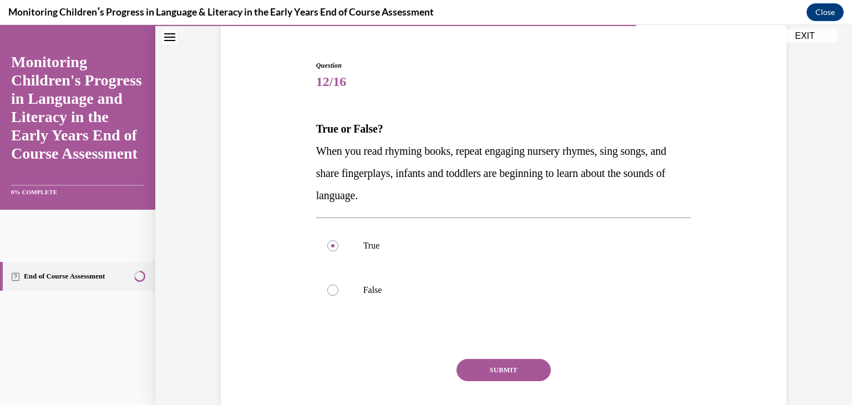
scroll to position [112, 0]
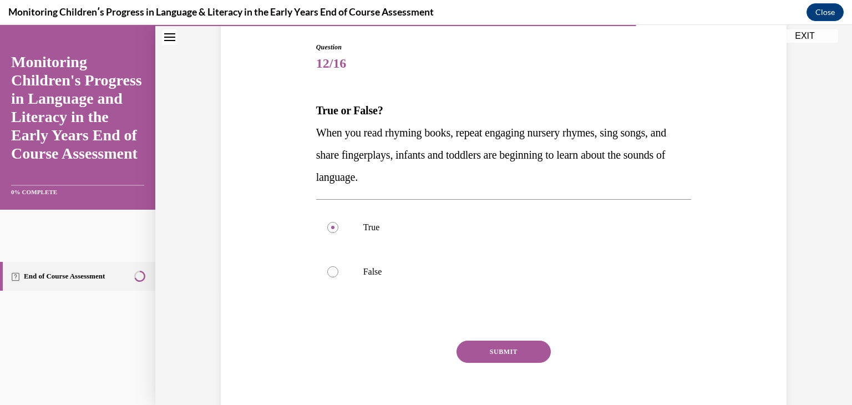
click at [528, 347] on button "SUBMIT" at bounding box center [504, 352] width 94 height 22
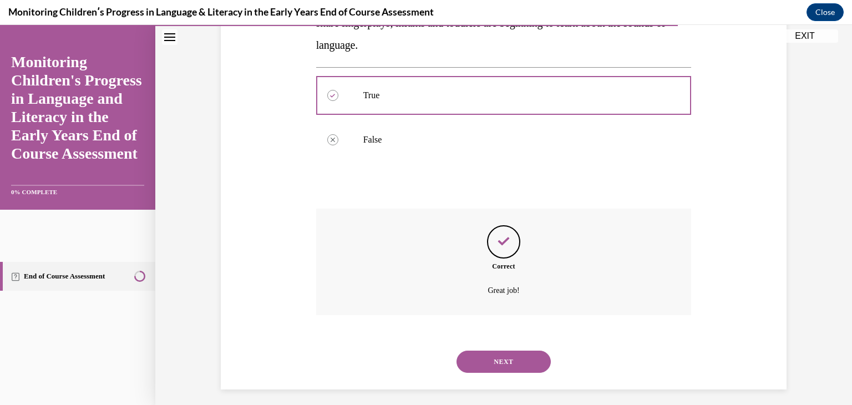
scroll to position [251, 0]
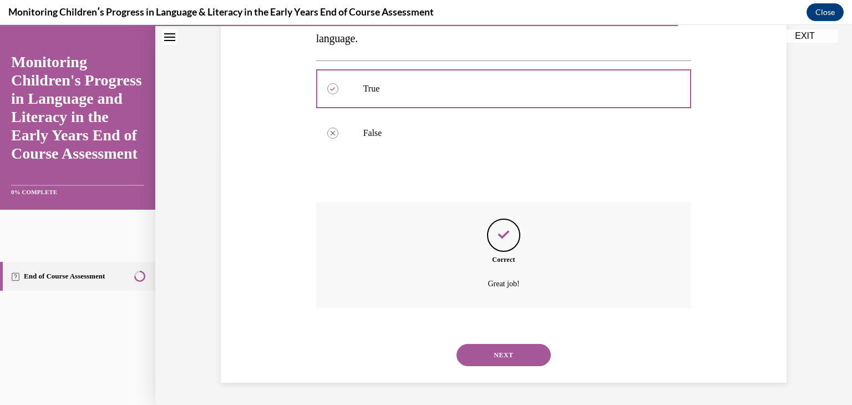
click at [528, 347] on button "NEXT" at bounding box center [504, 355] width 94 height 22
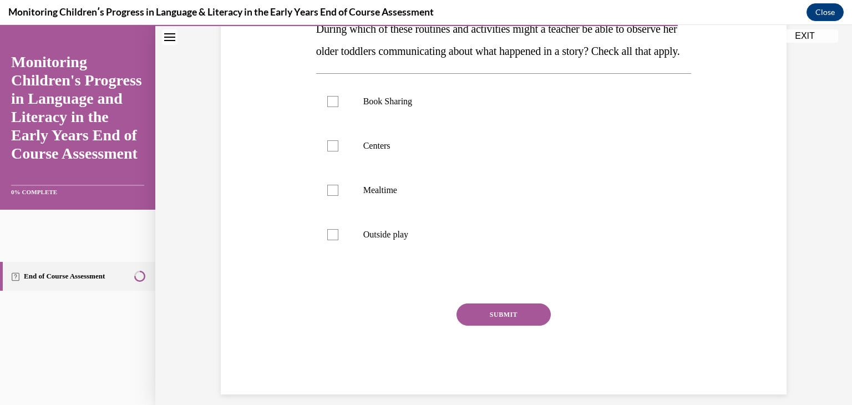
scroll to position [228, 0]
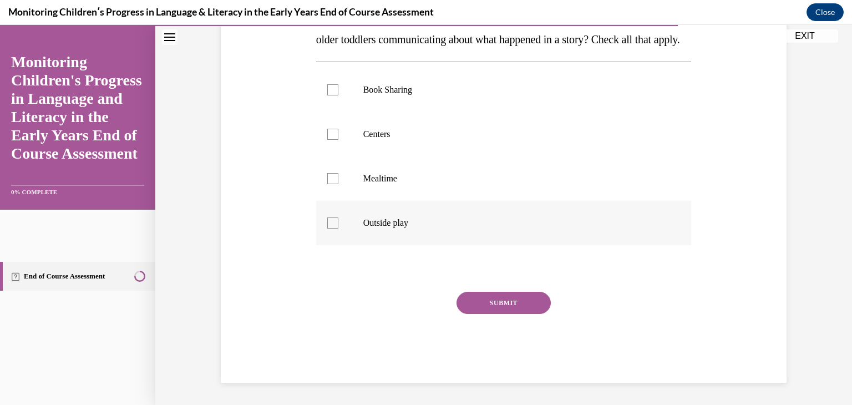
click at [336, 220] on label "Outside play" at bounding box center [504, 223] width 376 height 44
click at [336, 220] on input "Outside play" at bounding box center [332, 223] width 11 height 11
checkbox input "true"
click at [327, 172] on label "Mealtime" at bounding box center [504, 178] width 376 height 44
click at [327, 173] on input "Mealtime" at bounding box center [332, 178] width 11 height 11
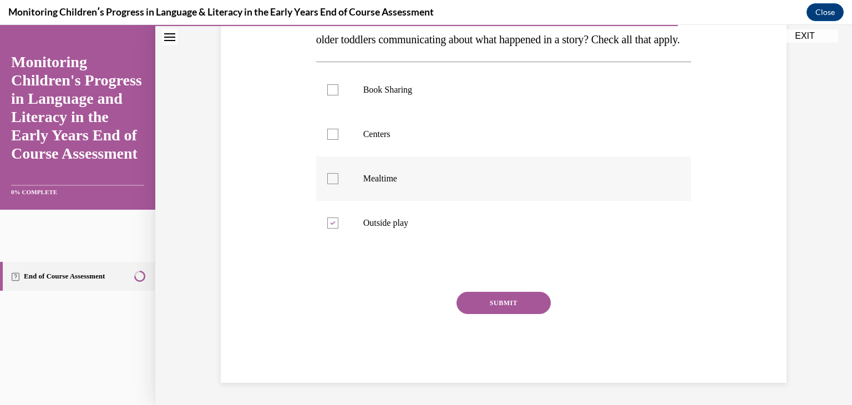
checkbox input "true"
click at [327, 135] on div at bounding box center [332, 134] width 11 height 11
click at [327, 135] on input "Centers" at bounding box center [332, 134] width 11 height 11
checkbox input "true"
click at [328, 98] on label "Book Sharing" at bounding box center [504, 90] width 376 height 44
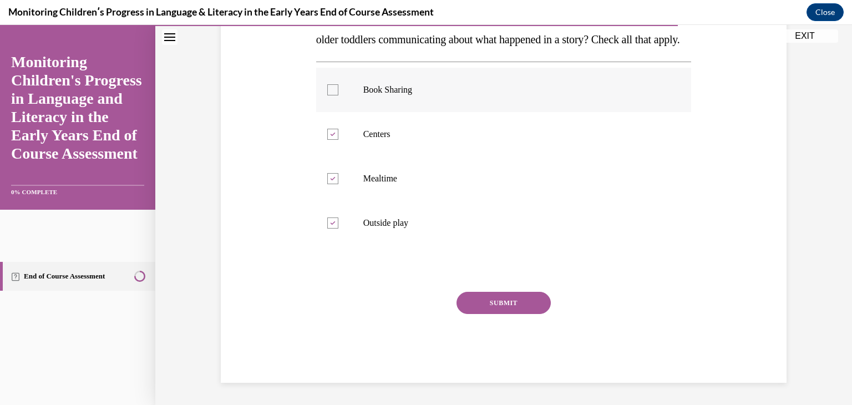
click at [328, 95] on input "Book Sharing" at bounding box center [332, 89] width 11 height 11
checkbox input "true"
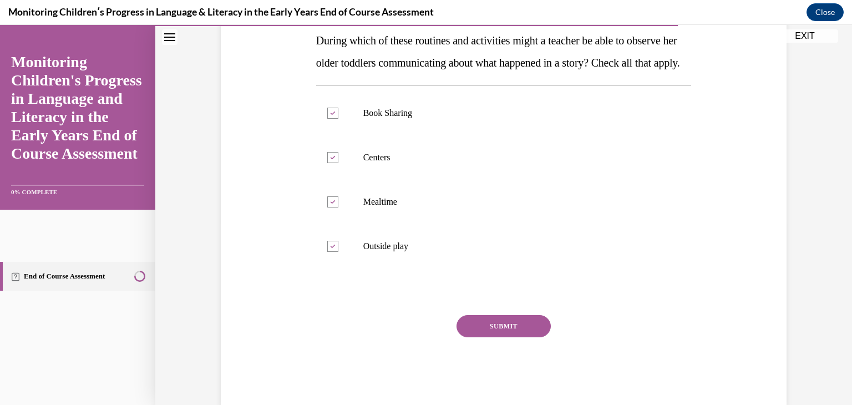
scroll to position [182, 0]
click at [527, 337] on button "SUBMIT" at bounding box center [504, 326] width 94 height 22
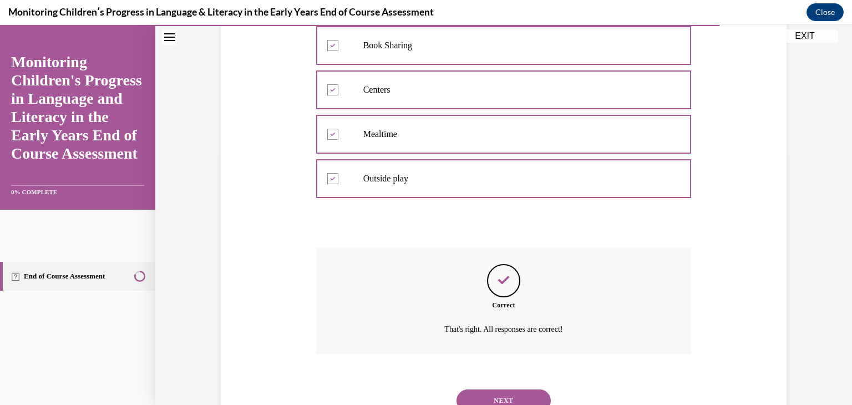
scroll to position [317, 0]
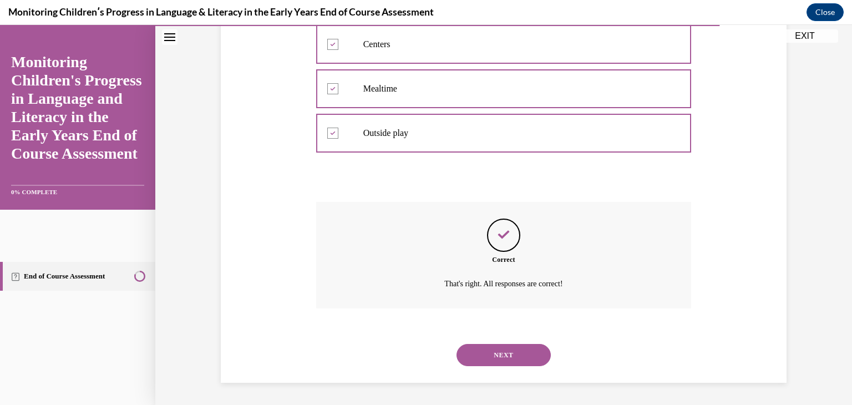
click at [527, 342] on div "NEXT" at bounding box center [504, 355] width 376 height 44
click at [518, 352] on button "NEXT" at bounding box center [504, 355] width 94 height 22
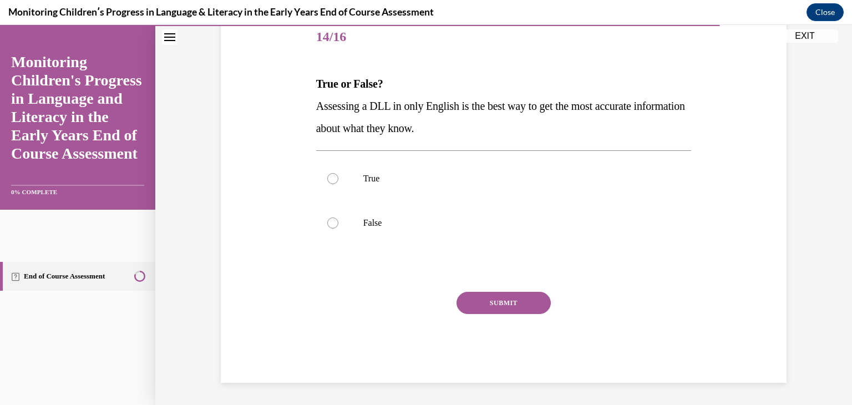
scroll to position [123, 0]
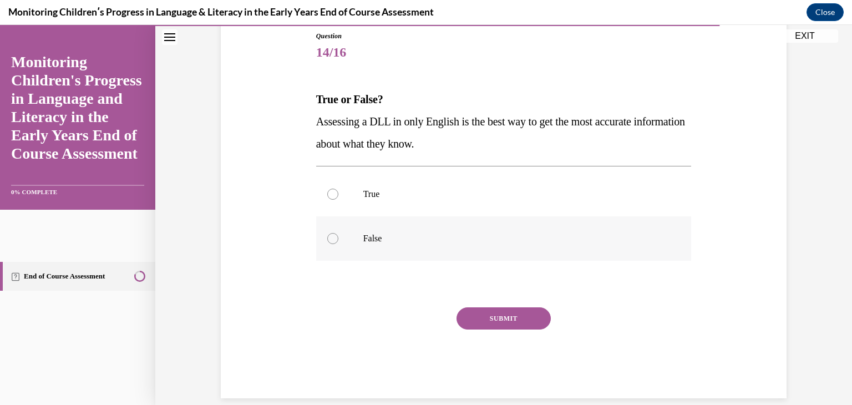
click at [357, 241] on label "False" at bounding box center [504, 238] width 376 height 44
click at [338, 241] on input "False" at bounding box center [332, 238] width 11 height 11
radio input "true"
click at [462, 318] on button "SUBMIT" at bounding box center [504, 318] width 94 height 22
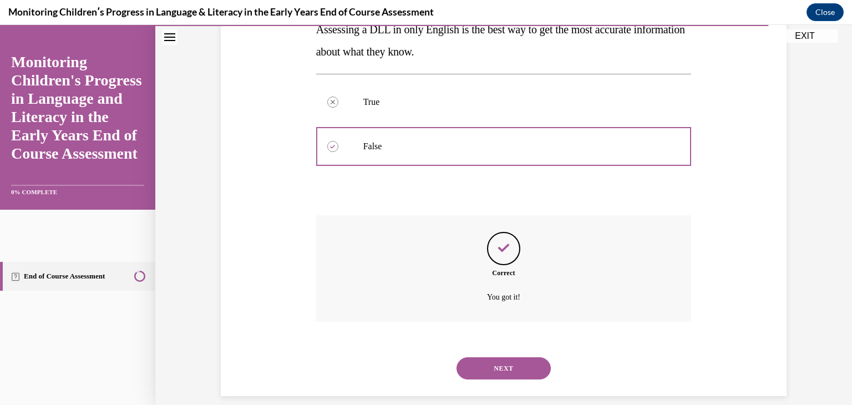
scroll to position [229, 0]
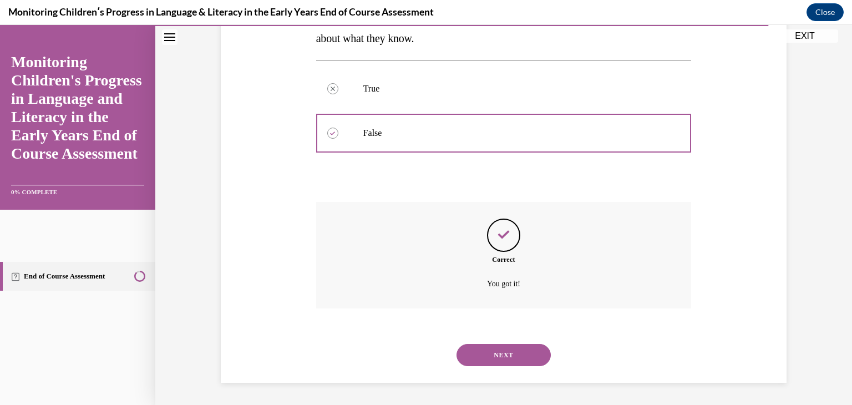
click at [494, 354] on button "NEXT" at bounding box center [504, 355] width 94 height 22
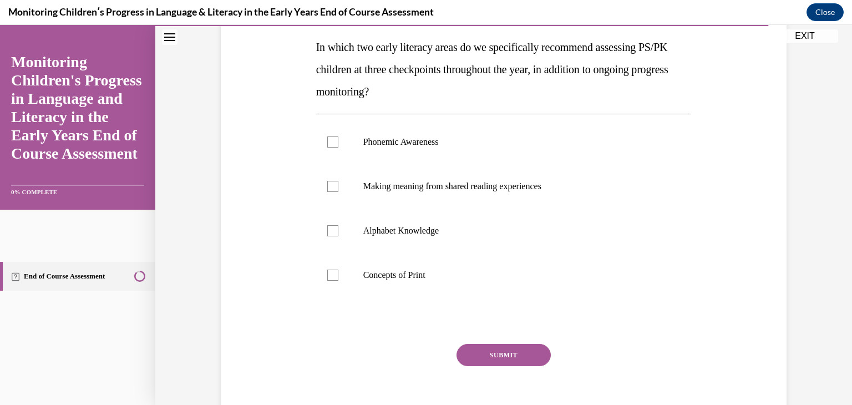
scroll to position [182, 0]
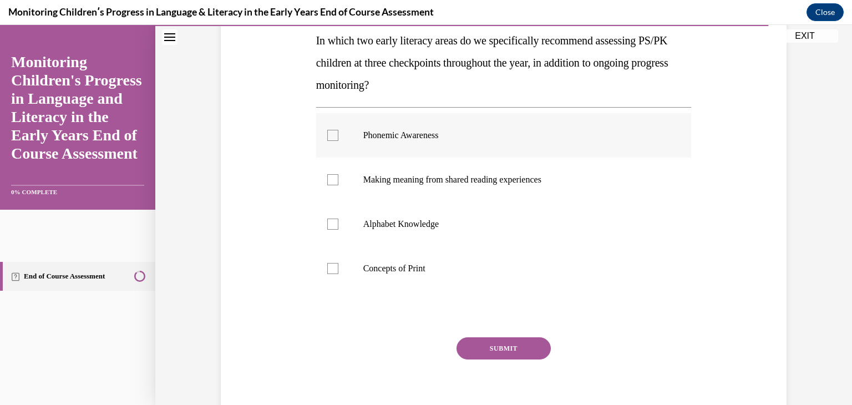
click at [482, 128] on label "Phonemic Awareness" at bounding box center [504, 135] width 376 height 44
click at [338, 130] on input "Phonemic Awareness" at bounding box center [332, 135] width 11 height 11
checkbox input "true"
click at [475, 226] on p "Alphabet Knowledge" at bounding box center [513, 224] width 301 height 11
click at [338, 226] on input "Alphabet Knowledge" at bounding box center [332, 224] width 11 height 11
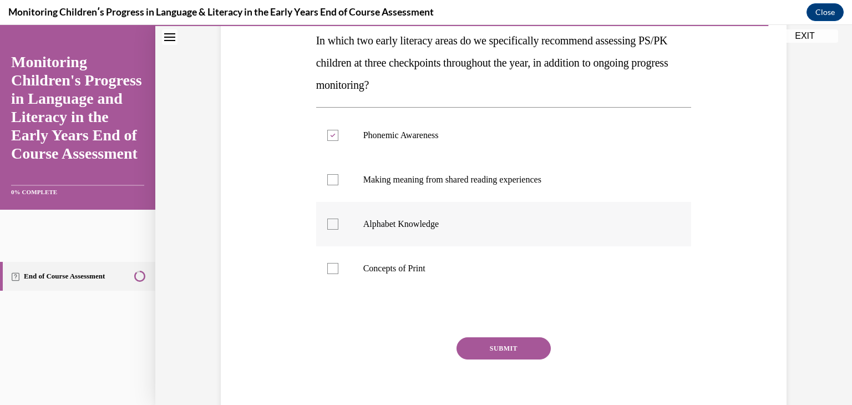
checkbox input "true"
click at [507, 342] on button "SUBMIT" at bounding box center [504, 348] width 94 height 22
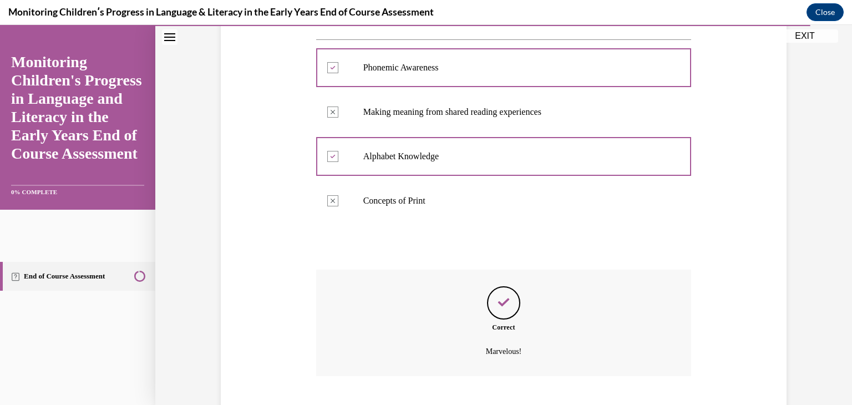
scroll to position [317, 0]
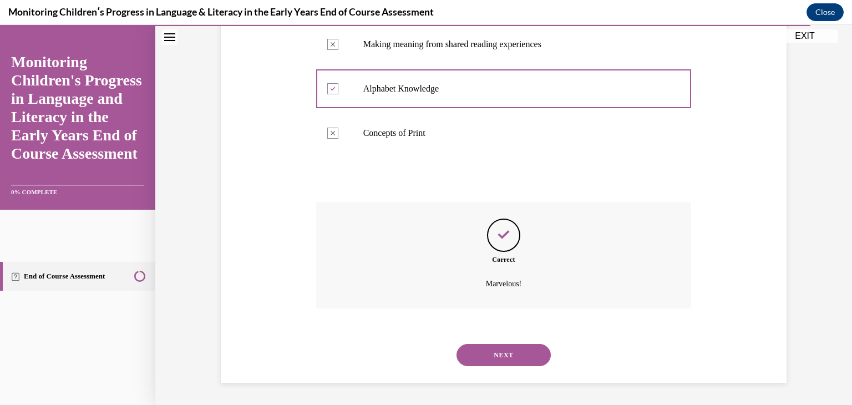
click at [507, 348] on button "NEXT" at bounding box center [504, 355] width 94 height 22
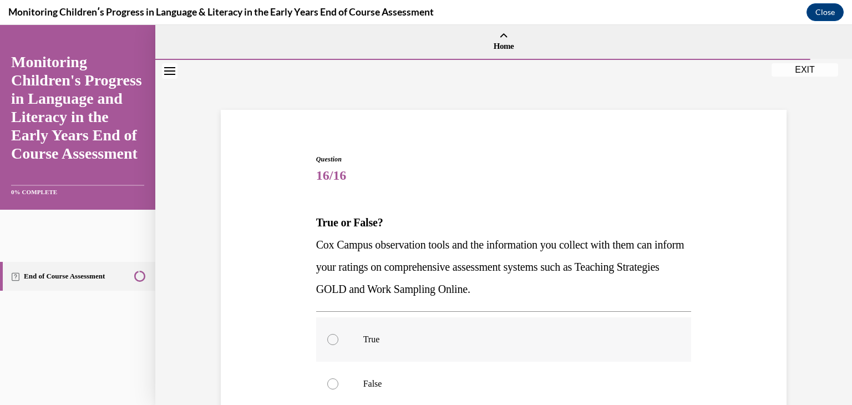
click at [426, 338] on p "True" at bounding box center [513, 339] width 301 height 11
click at [338, 338] on input "True" at bounding box center [332, 339] width 11 height 11
radio input "true"
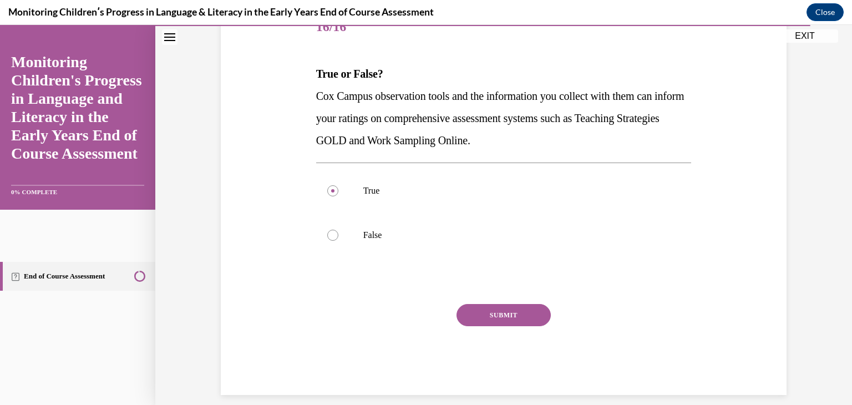
scroll to position [161, 0]
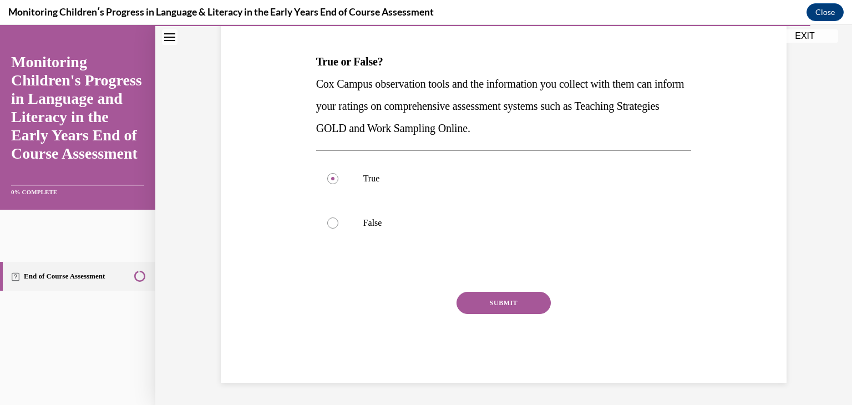
click at [519, 307] on button "SUBMIT" at bounding box center [504, 303] width 94 height 22
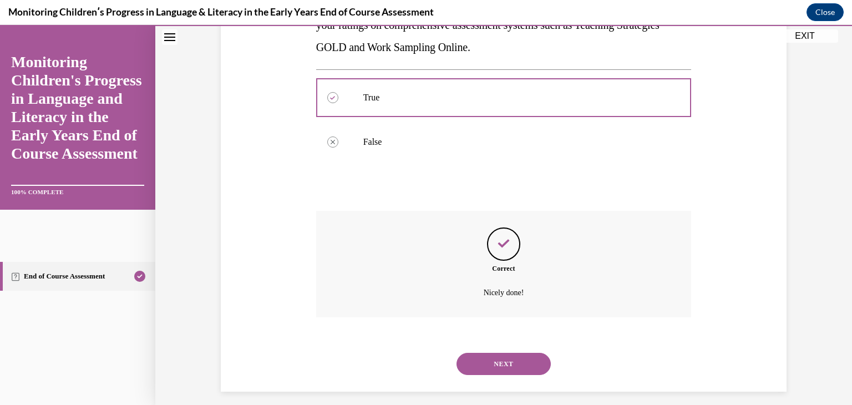
scroll to position [251, 0]
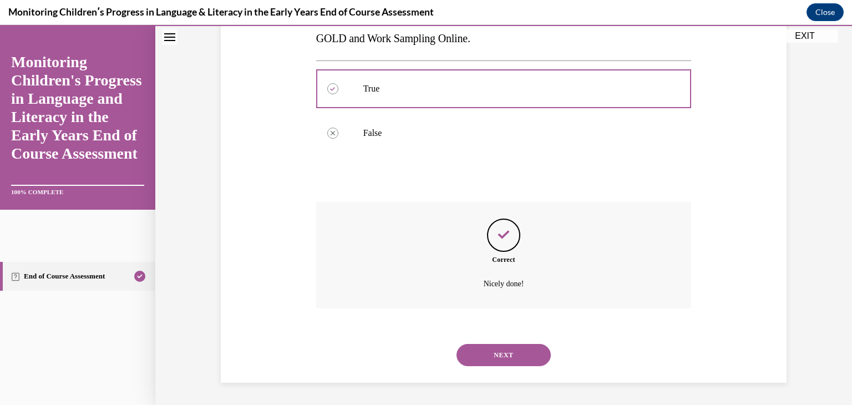
click at [507, 346] on button "NEXT" at bounding box center [504, 355] width 94 height 22
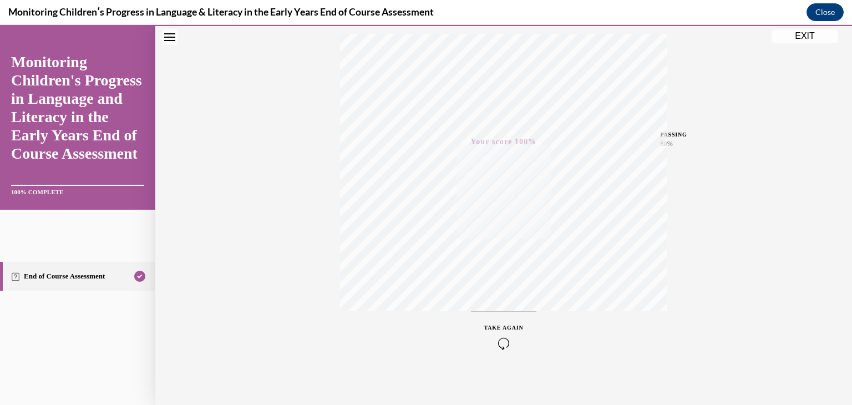
scroll to position [189, 0]
click at [805, 31] on button "EXIT" at bounding box center [805, 35] width 67 height 13
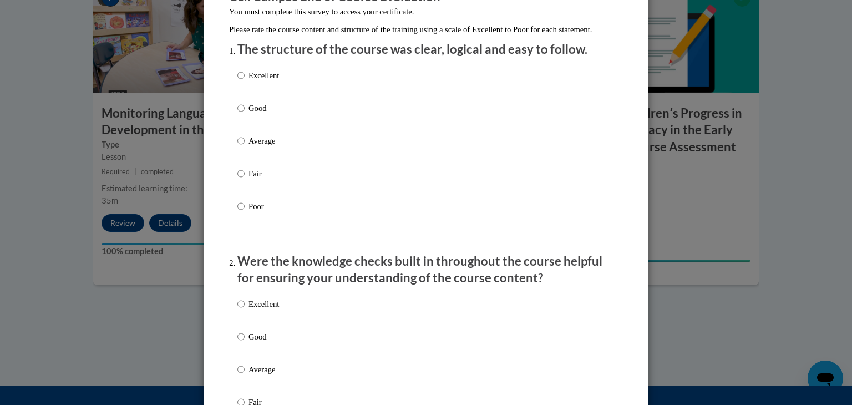
scroll to position [135, 0]
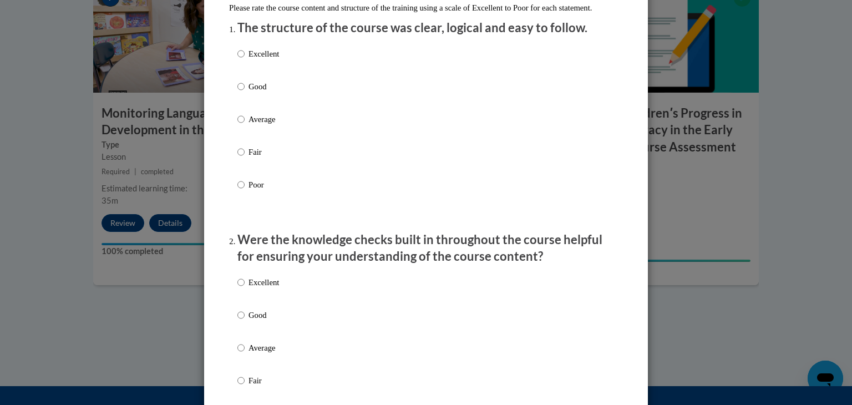
click at [265, 60] on p "Excellent" at bounding box center [264, 54] width 31 height 12
click at [245, 60] on input "Excellent" at bounding box center [240, 54] width 7 height 12
radio input "true"
click at [262, 289] on p "Excellent" at bounding box center [264, 282] width 31 height 12
click at [245, 289] on input "Excellent" at bounding box center [240, 282] width 7 height 12
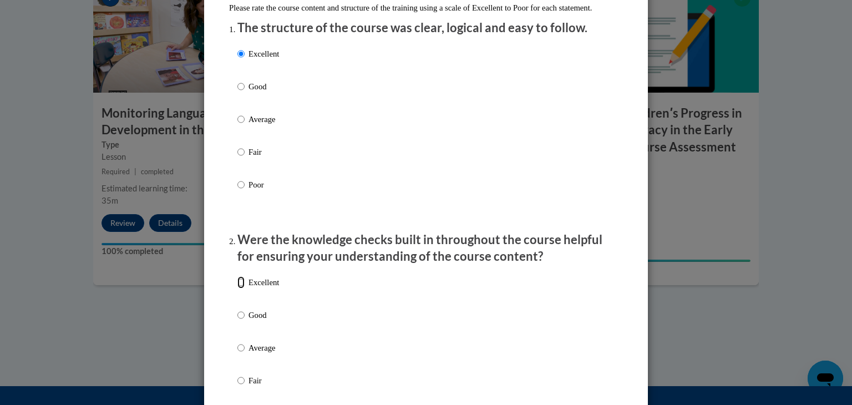
radio input "true"
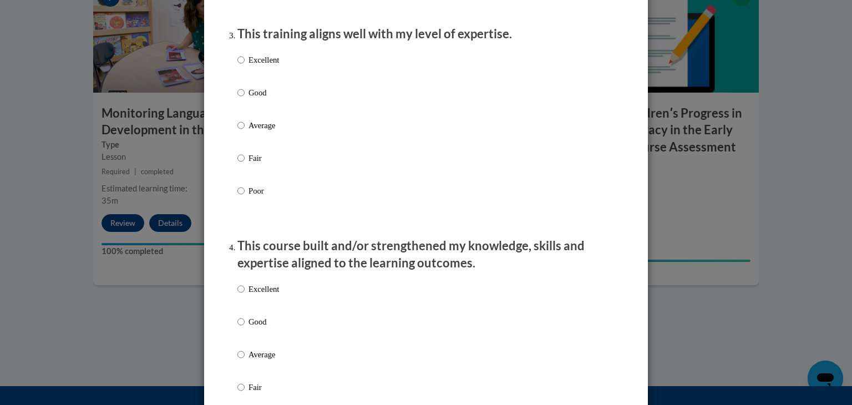
scroll to position [578, 0]
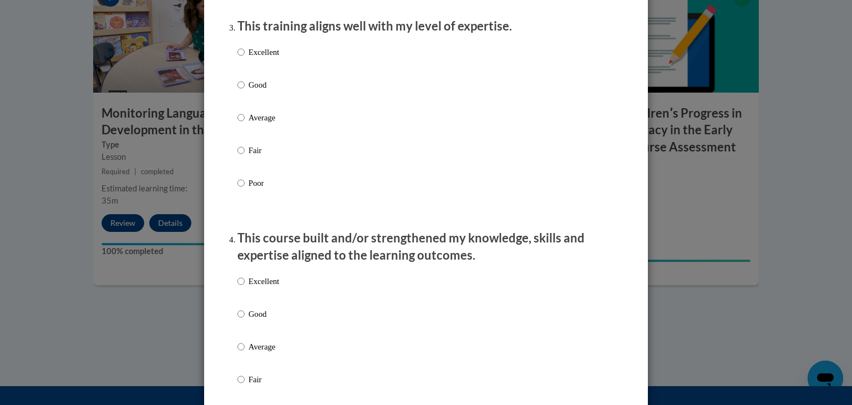
click at [253, 58] on p "Excellent" at bounding box center [264, 52] width 31 height 12
click at [245, 58] on input "Excellent" at bounding box center [240, 52] width 7 height 12
radio input "true"
click at [270, 287] on p "Excellent" at bounding box center [264, 281] width 31 height 12
click at [245, 287] on input "Excellent" at bounding box center [240, 281] width 7 height 12
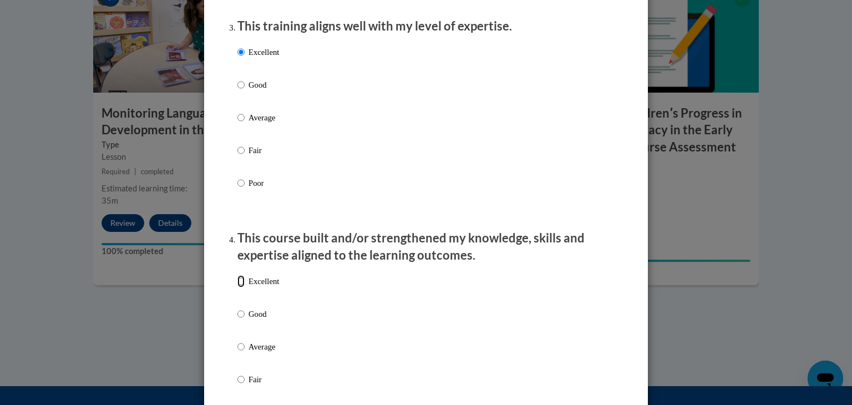
radio input "true"
click at [270, 287] on p "Excellent" at bounding box center [264, 281] width 31 height 12
click at [245, 287] on input "Excellent" at bounding box center [240, 281] width 7 height 12
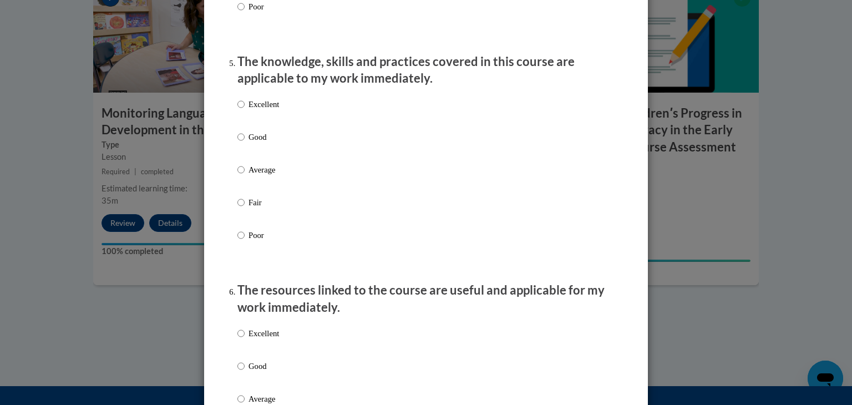
scroll to position [991, 0]
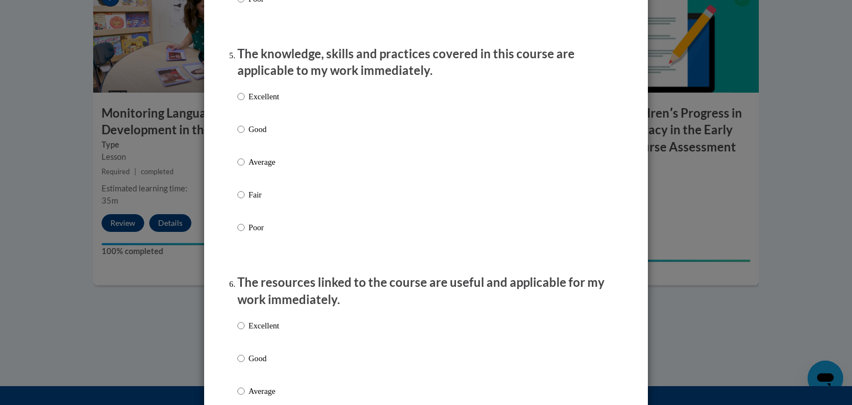
click at [242, 334] on label "Excellent" at bounding box center [258, 335] width 42 height 30
click at [242, 332] on input "Excellent" at bounding box center [240, 326] width 7 height 12
radio input "true"
click at [239, 103] on input "Excellent" at bounding box center [240, 96] width 7 height 12
radio input "true"
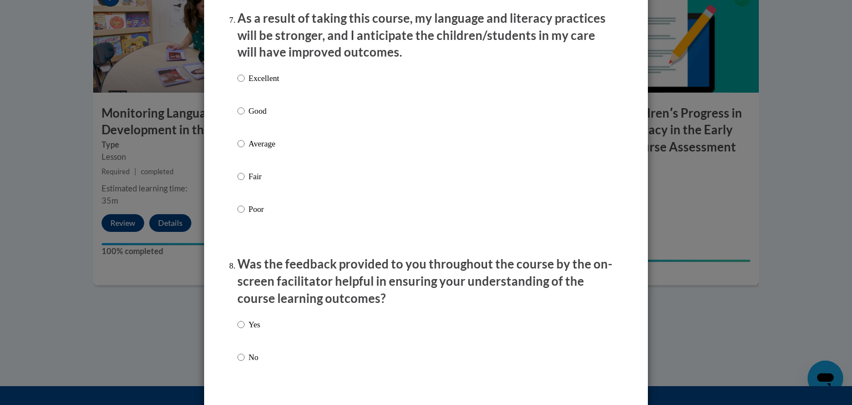
scroll to position [1492, 0]
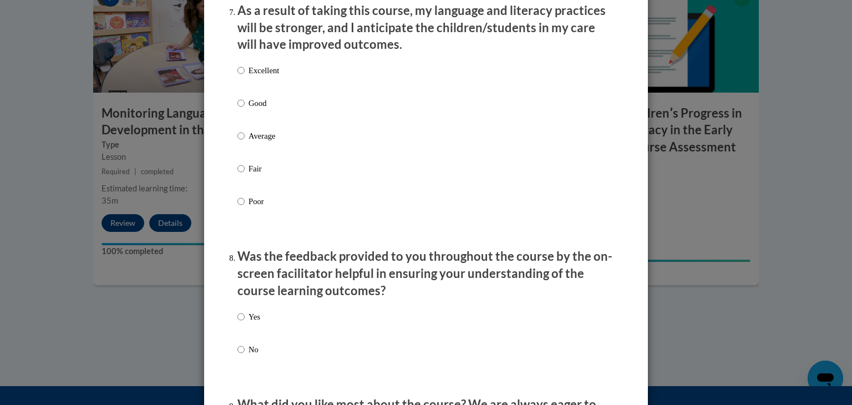
click at [306, 84] on div "Excellent Good Average Fair Poor" at bounding box center [425, 149] width 377 height 181
click at [287, 83] on div "Excellent Good Average Fair Poor" at bounding box center [425, 149] width 377 height 181
click at [266, 77] on p "Excellent" at bounding box center [264, 70] width 31 height 12
click at [245, 77] on input "Excellent" at bounding box center [240, 70] width 7 height 12
radio input "true"
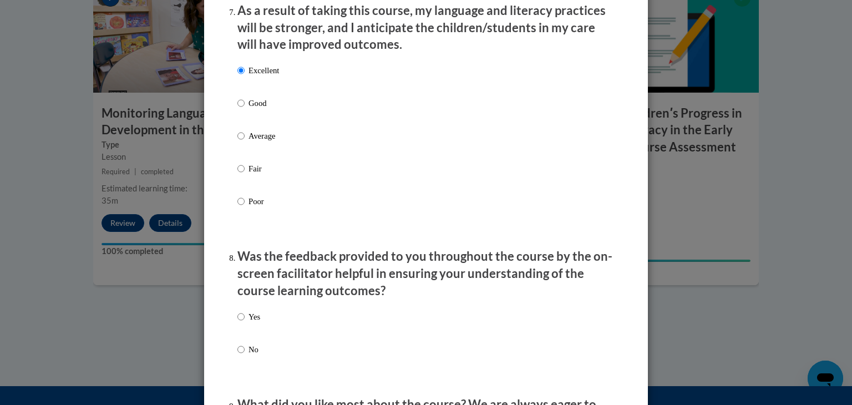
click at [254, 323] on p "Yes" at bounding box center [255, 317] width 12 height 12
click at [245, 323] on input "Yes" at bounding box center [240, 317] width 7 height 12
radio input "true"
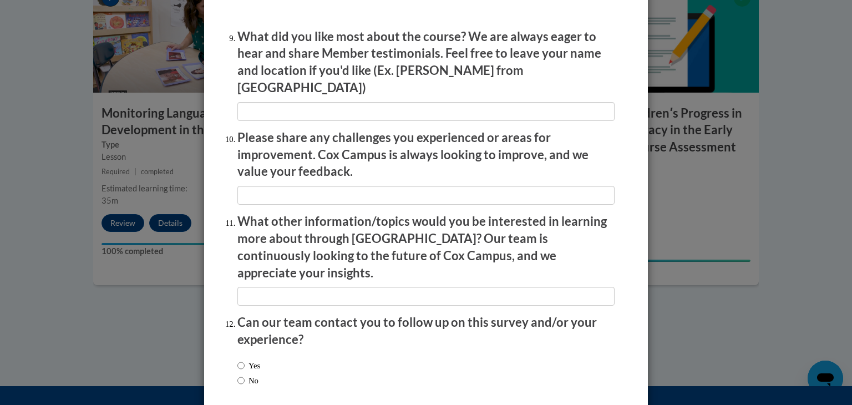
scroll to position [1862, 0]
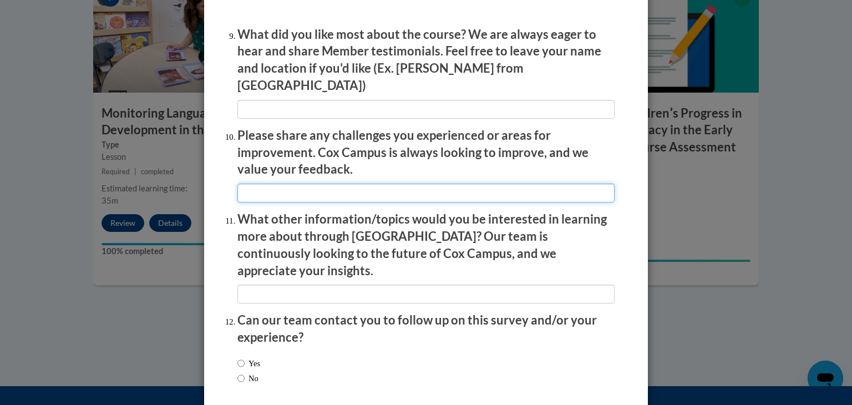
click at [379, 191] on input "textbox" at bounding box center [425, 193] width 377 height 19
type input "i think my challenges are tryn explain in full details"
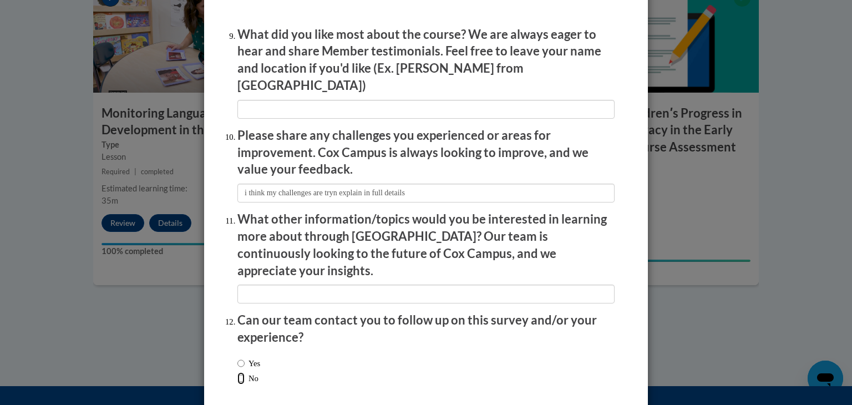
click at [237, 372] on input "No" at bounding box center [240, 378] width 7 height 12
radio input "true"
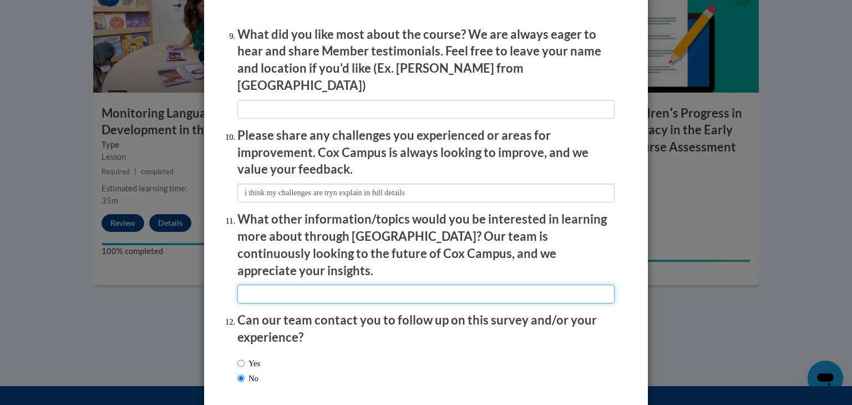
click at [426, 285] on input "textbox" at bounding box center [425, 294] width 377 height 19
type input "cna"
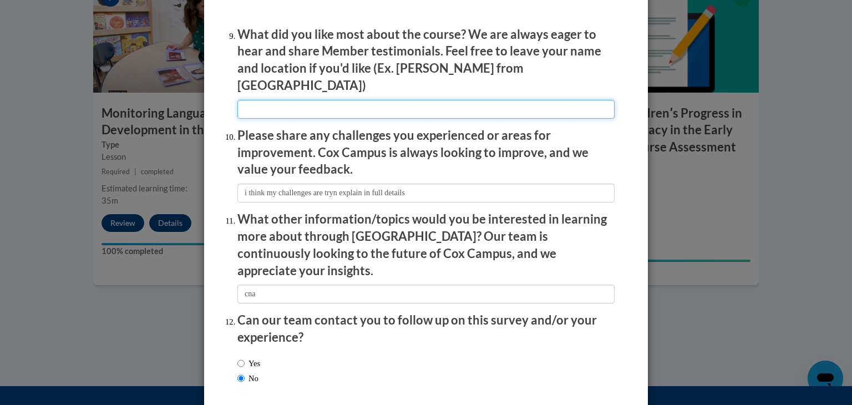
click at [363, 107] on input "textbox" at bounding box center [425, 109] width 377 height 19
type input "learning more about kids ....kamesha"
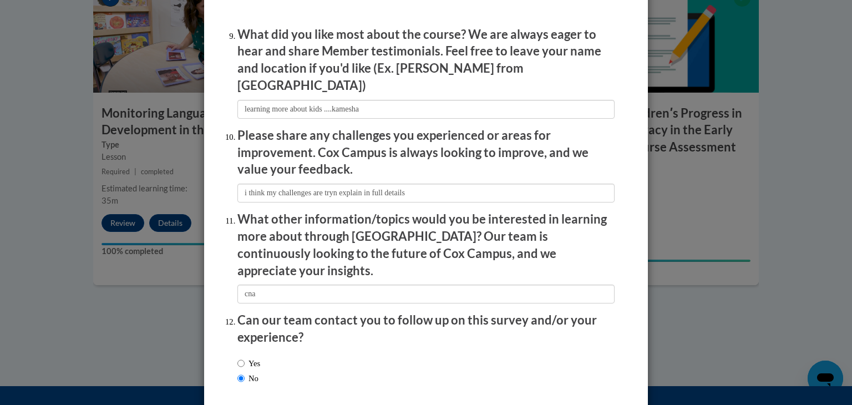
scroll to position [1906, 0]
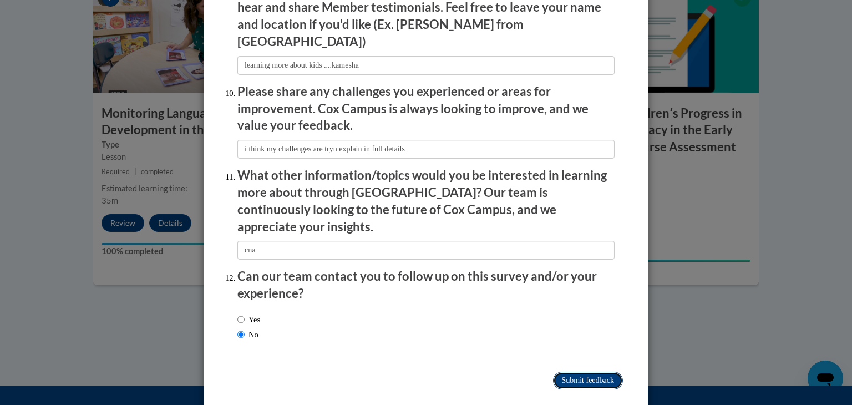
click at [584, 372] on input "Submit feedback" at bounding box center [588, 381] width 70 height 18
